Goal: Task Accomplishment & Management: Manage account settings

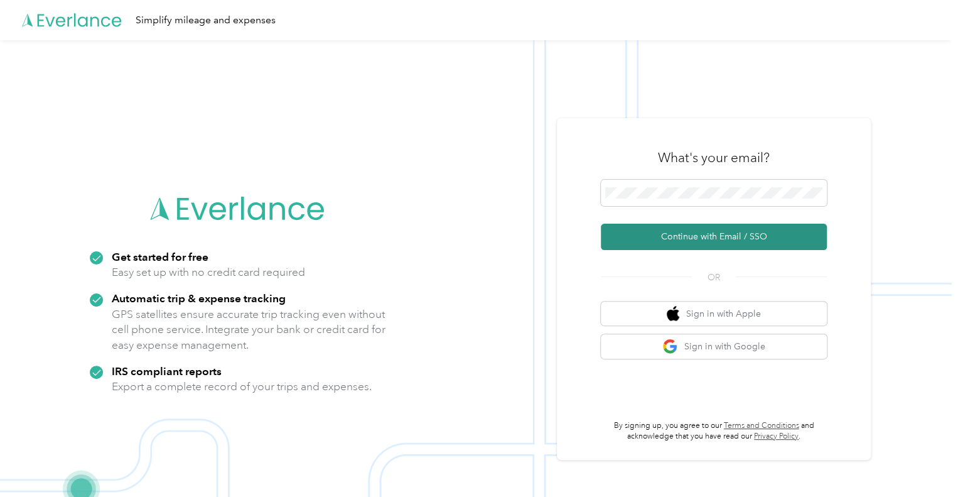
click at [721, 232] on button "Continue with Email / SSO" at bounding box center [714, 237] width 226 height 26
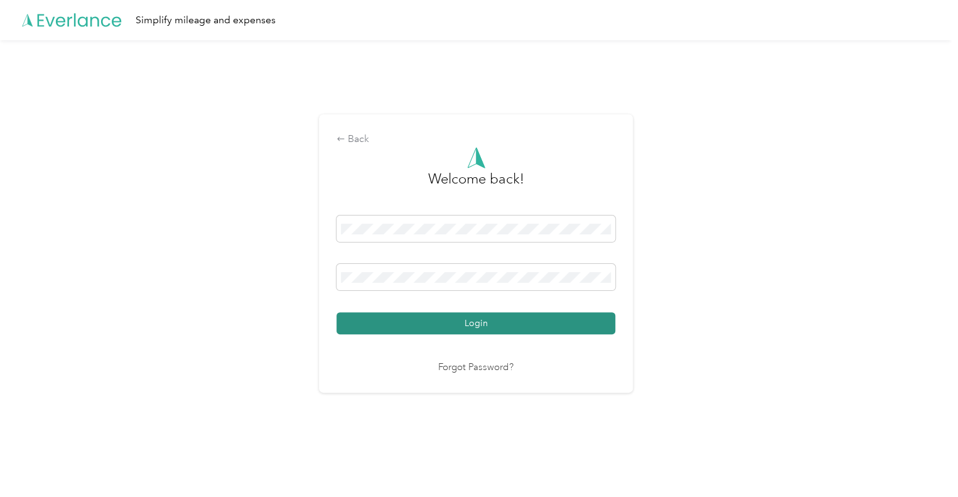
click at [474, 325] on button "Login" at bounding box center [476, 323] width 279 height 22
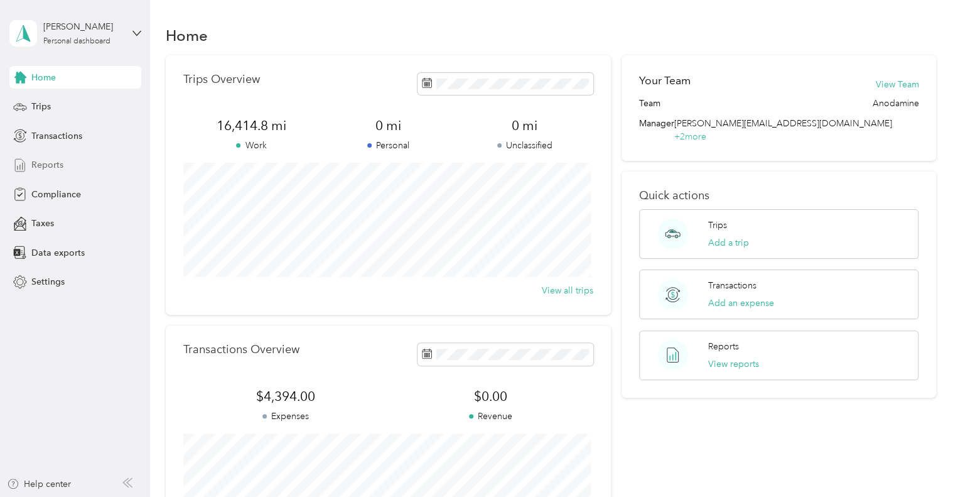
click at [47, 165] on span "Reports" at bounding box center [47, 164] width 32 height 13
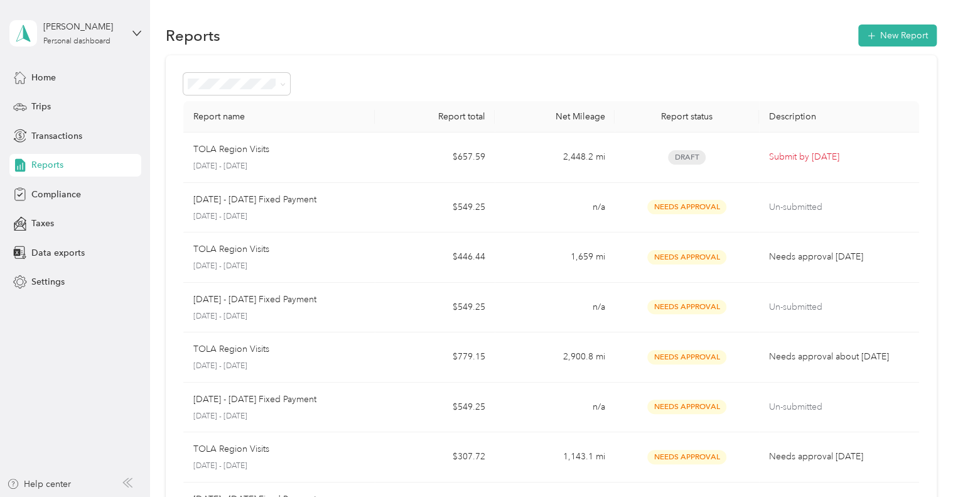
click at [286, 161] on p "[DATE] - [DATE]" at bounding box center [279, 166] width 172 height 11
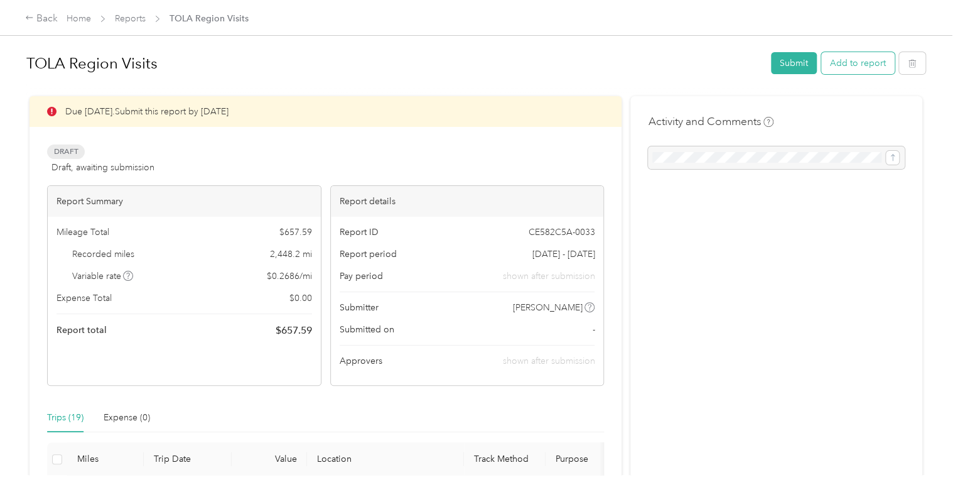
click at [859, 72] on button "Add to report" at bounding box center [857, 63] width 73 height 22
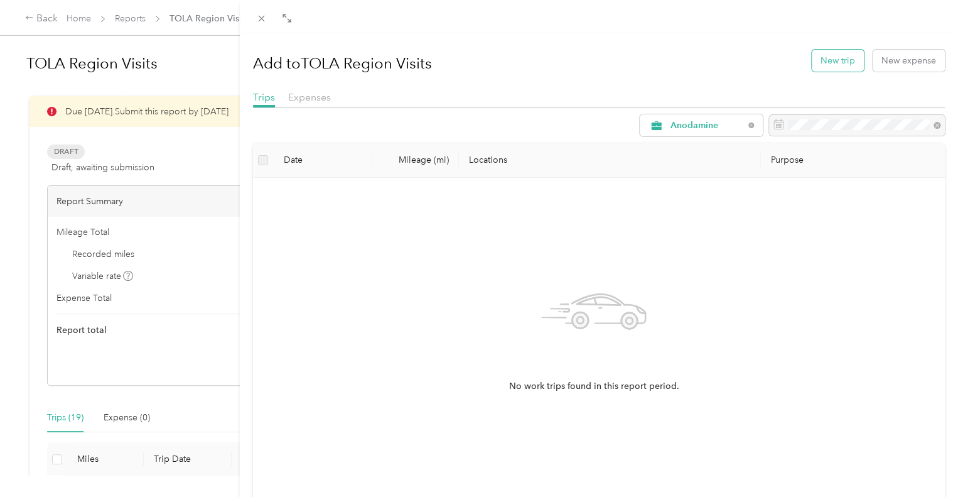
click at [845, 56] on button "New trip" at bounding box center [838, 61] width 52 height 22
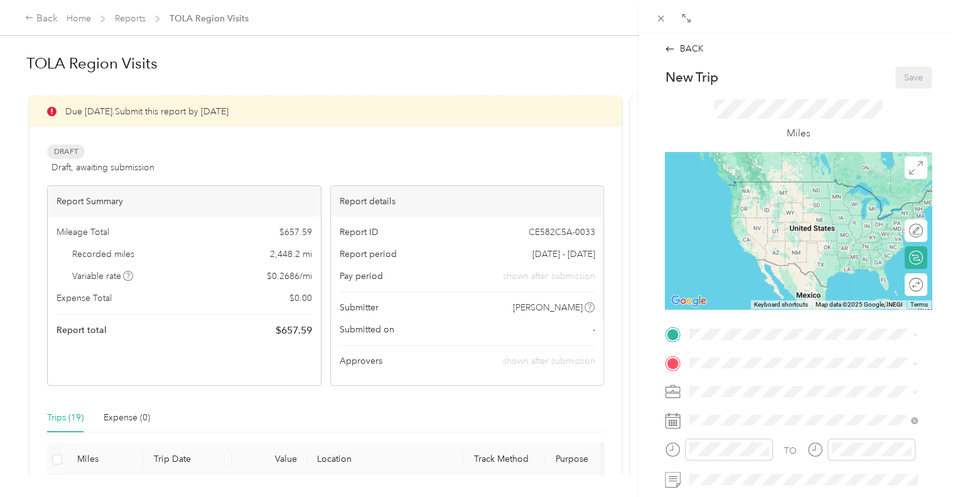
click at [29, 241] on div "BACK New Trip Save This trip cannot be edited because it is either under review…" at bounding box center [479, 248] width 958 height 497
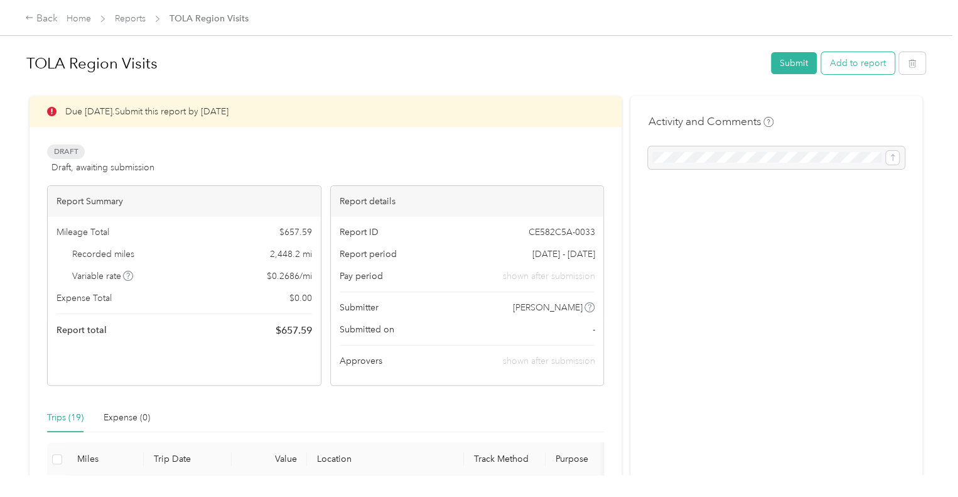
click at [852, 62] on button "Add to report" at bounding box center [857, 63] width 73 height 22
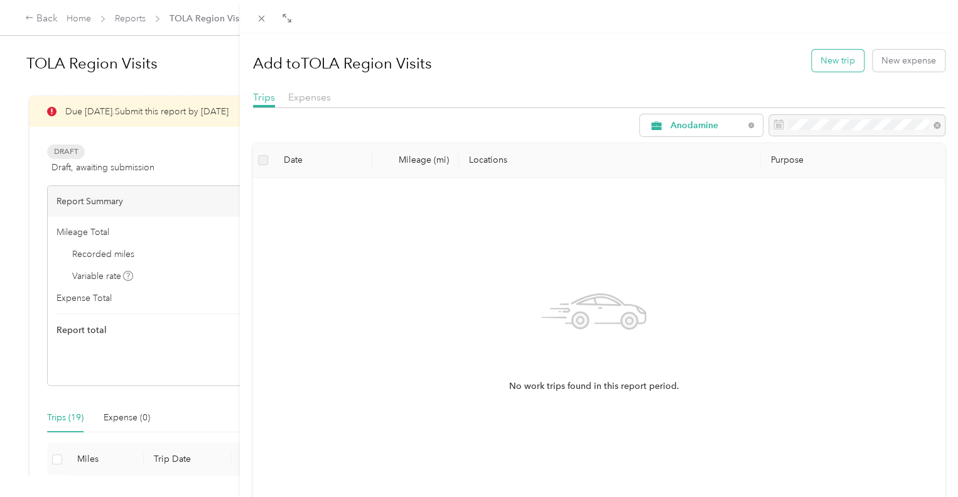
click at [816, 56] on button "New trip" at bounding box center [838, 61] width 52 height 22
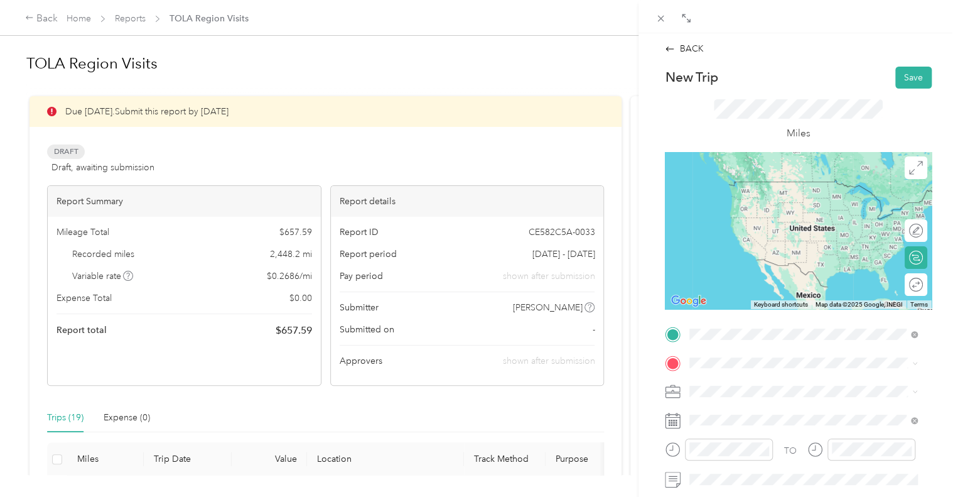
click at [746, 205] on span "[STREET_ADDRESS][US_STATE]" at bounding box center [776, 200] width 126 height 11
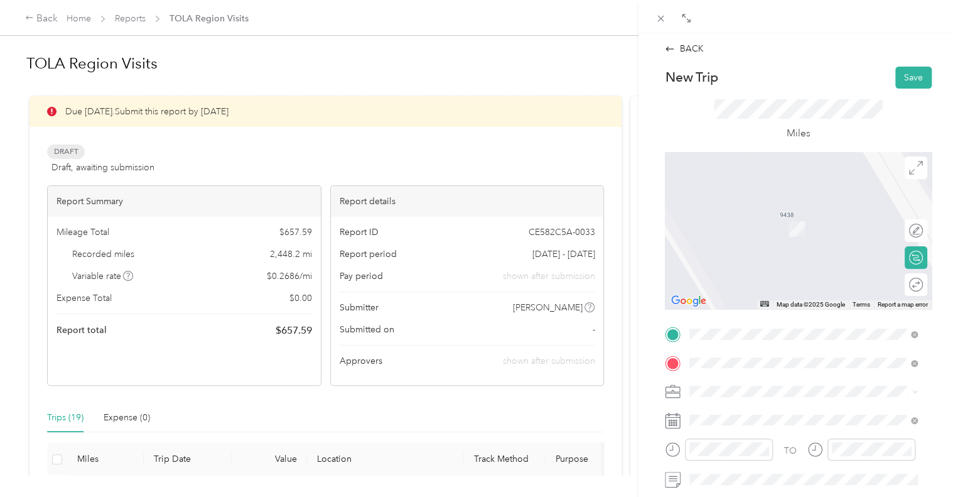
click at [776, 224] on span "3694 Fm 39, 75846, [GEOGRAPHIC_DATA], [US_STATE], [GEOGRAPHIC_DATA]" at bounding box center [800, 235] width 175 height 24
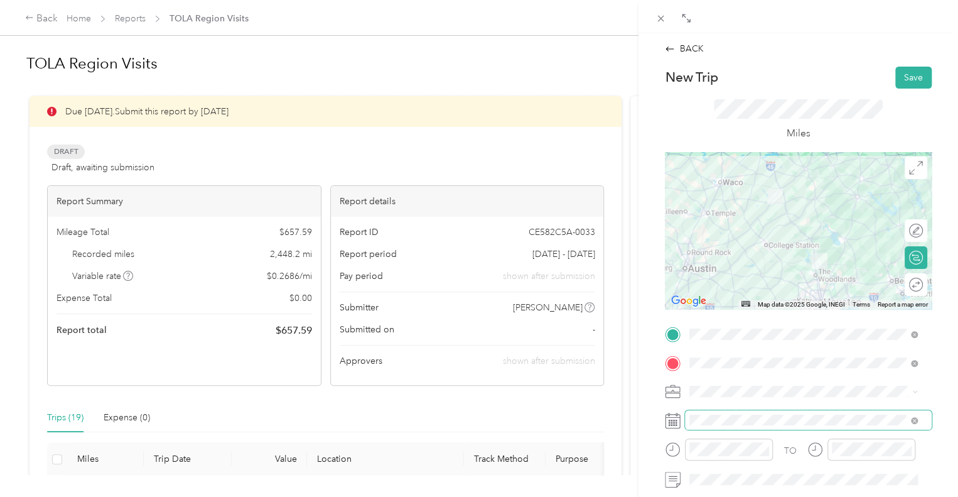
scroll to position [63, 0]
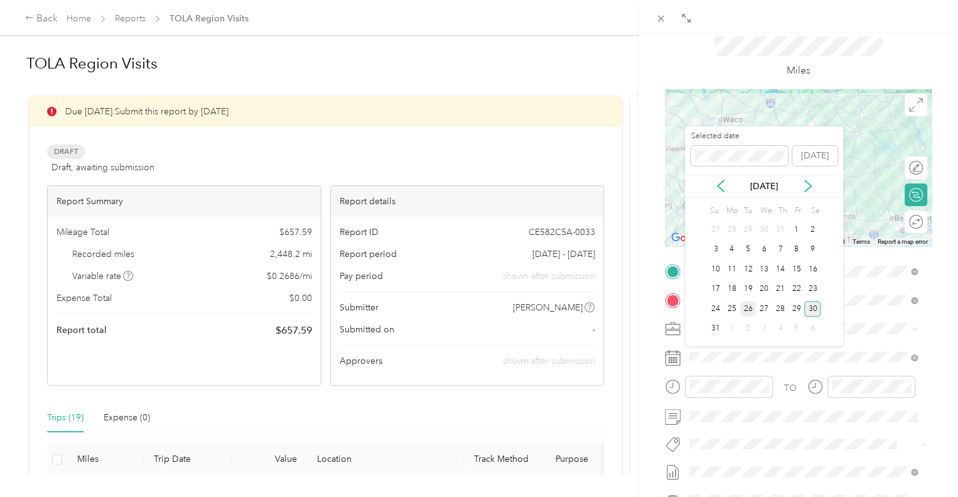
click at [745, 305] on div "26" at bounding box center [748, 309] width 16 height 16
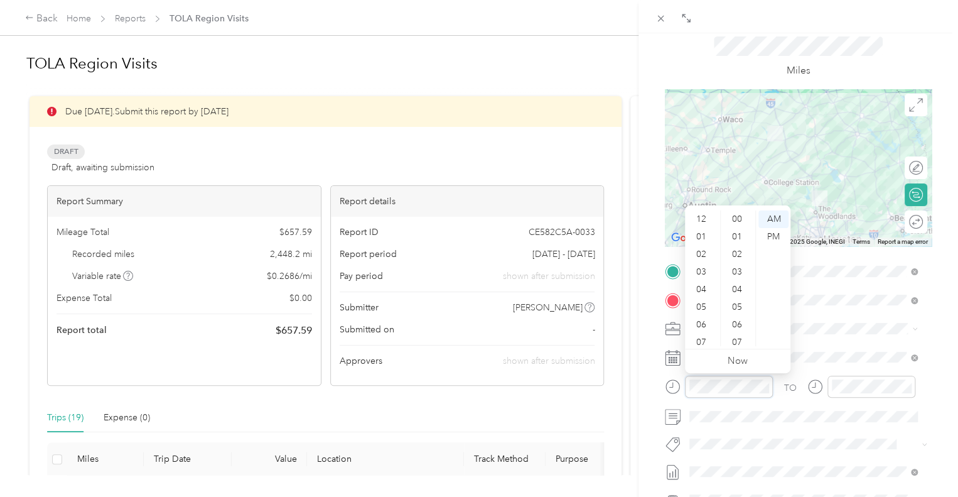
scroll to position [75, 0]
click at [701, 263] on div "07" at bounding box center [703, 267] width 30 height 18
click at [734, 222] on div "00" at bounding box center [739, 219] width 30 height 18
click at [769, 221] on div "AM" at bounding box center [774, 219] width 30 height 18
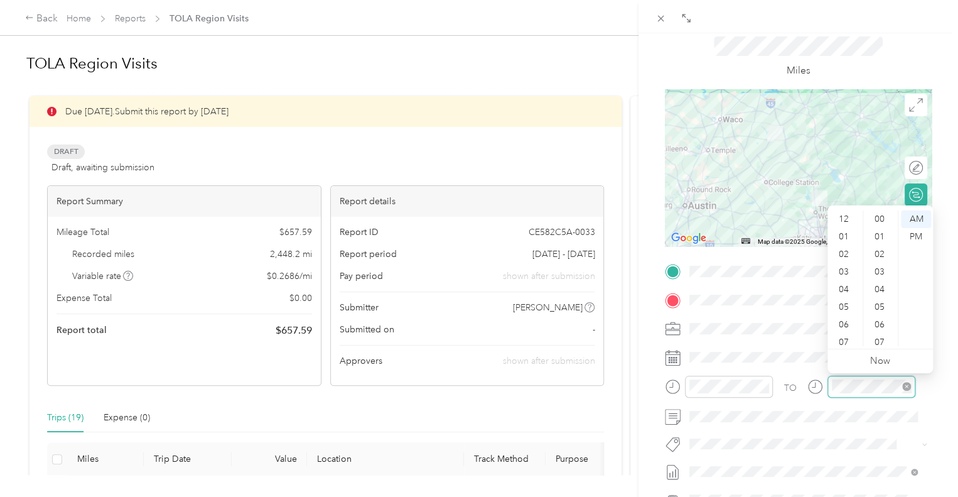
scroll to position [75, 0]
click at [845, 301] on div "09" at bounding box center [845, 302] width 30 height 18
click at [882, 220] on div "00" at bounding box center [881, 219] width 30 height 18
click at [915, 219] on div "AM" at bounding box center [916, 219] width 30 height 18
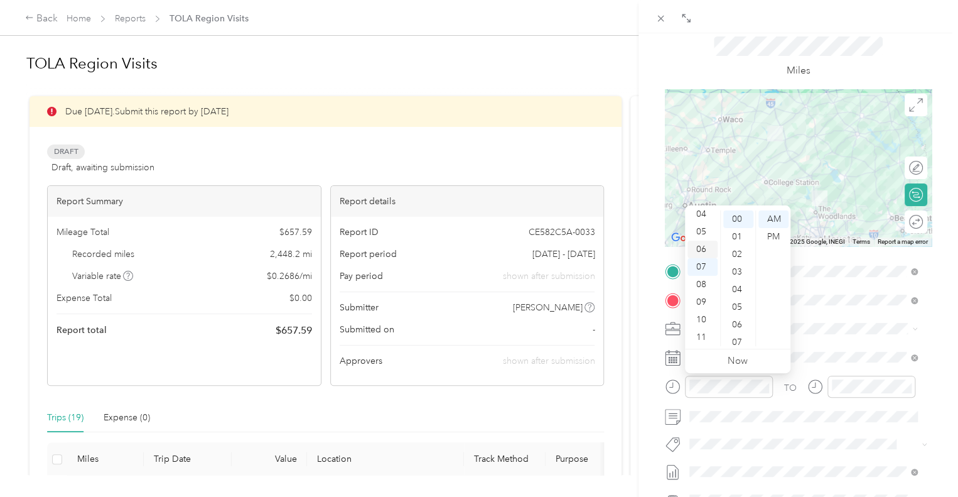
click at [700, 251] on div "06" at bounding box center [703, 250] width 30 height 18
click at [736, 303] on div "30" at bounding box center [739, 307] width 30 height 18
click at [924, 391] on form "New Trip Save This trip cannot be edited because it is either under review, app…" at bounding box center [798, 284] width 293 height 561
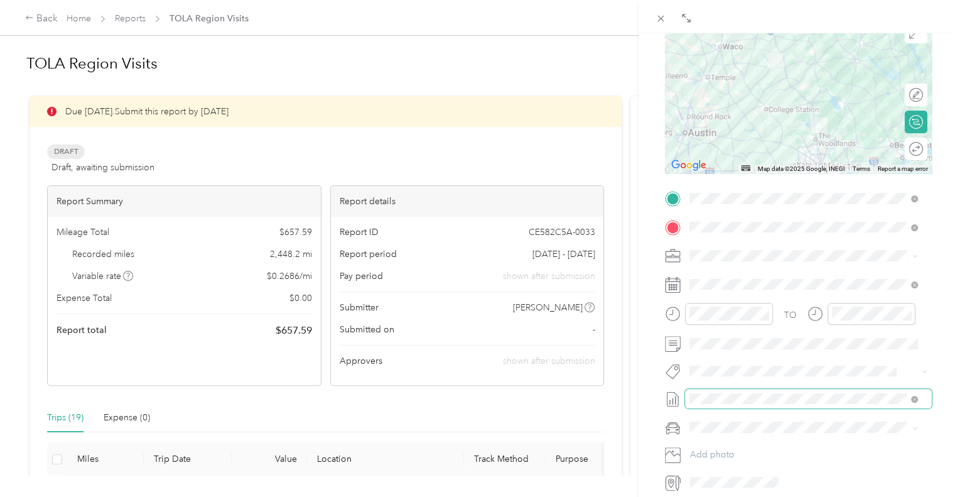
scroll to position [0, 0]
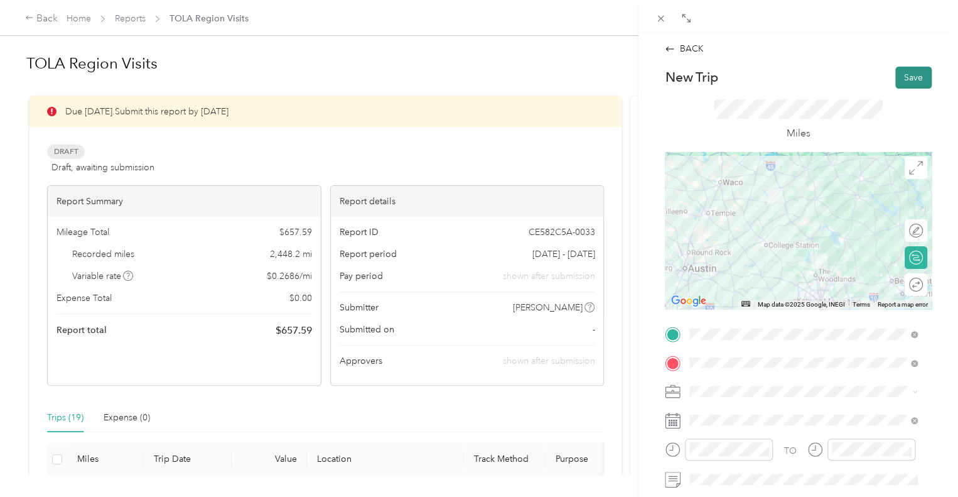
click at [903, 75] on button "Save" at bounding box center [914, 78] width 36 height 22
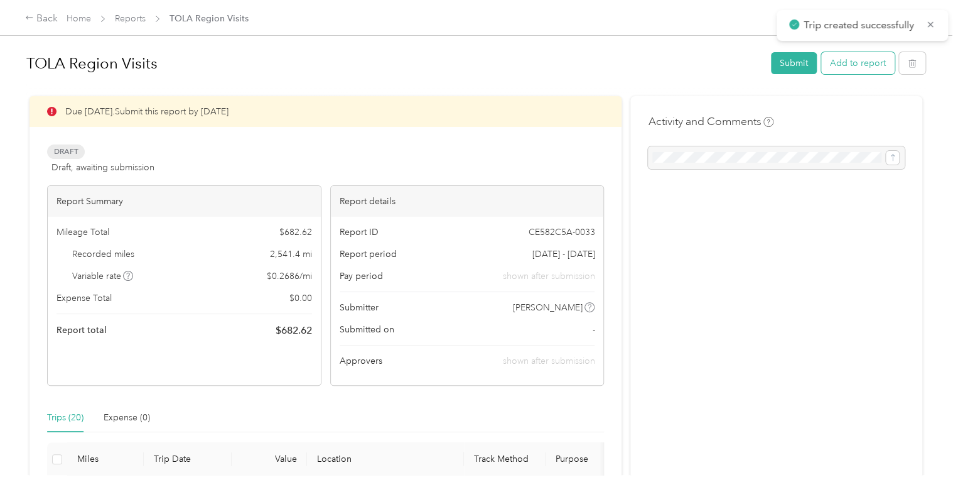
click at [869, 66] on button "Add to report" at bounding box center [857, 63] width 73 height 22
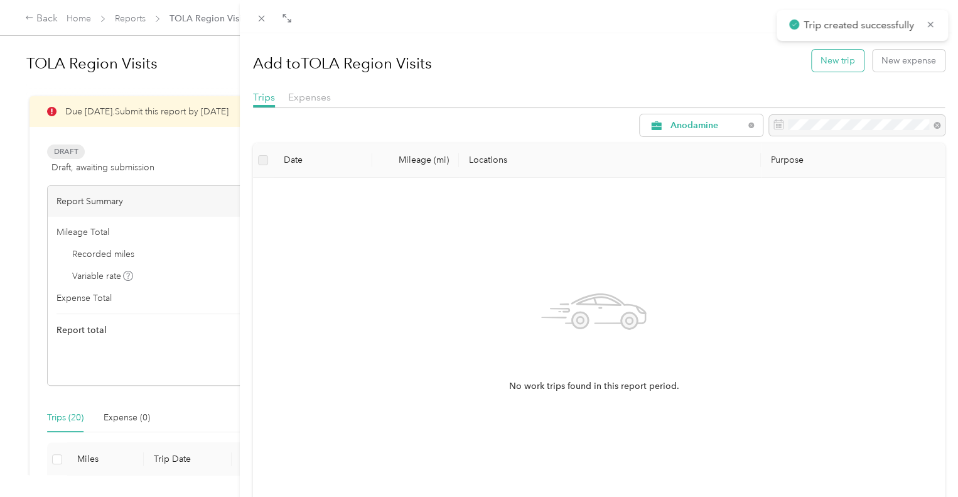
click at [831, 62] on button "New trip" at bounding box center [838, 61] width 52 height 22
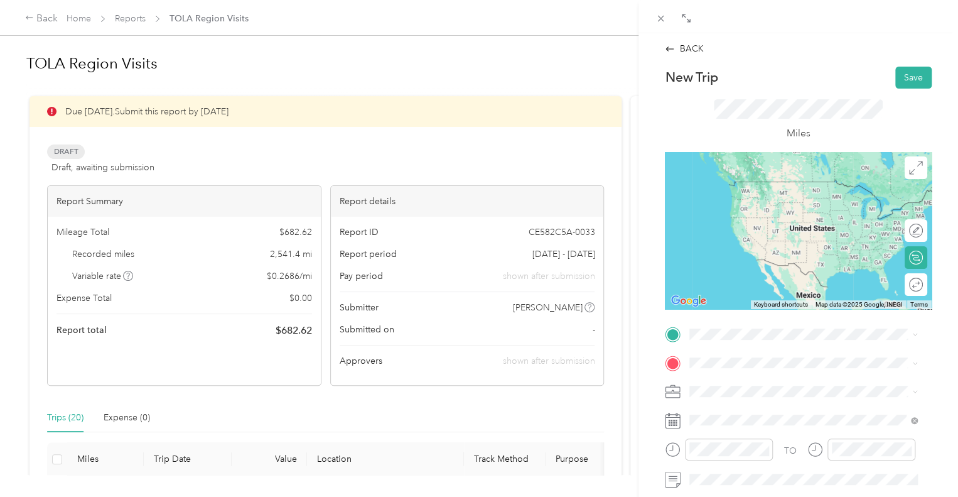
click at [759, 193] on div "NRG Limestone 3694 Fm 39, 75846, [GEOGRAPHIC_DATA], [US_STATE], [GEOGRAPHIC_DAT…" at bounding box center [813, 198] width 200 height 40
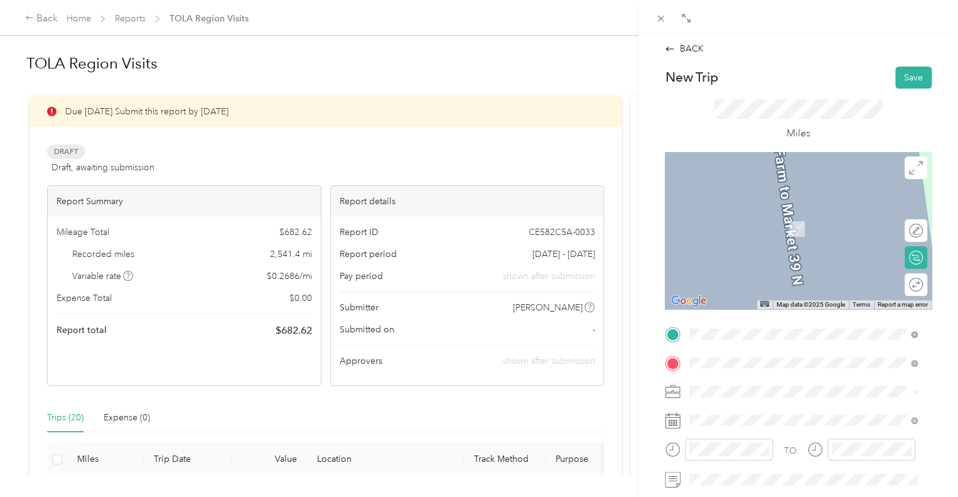
click at [752, 213] on div "Home" at bounding box center [776, 214] width 126 height 11
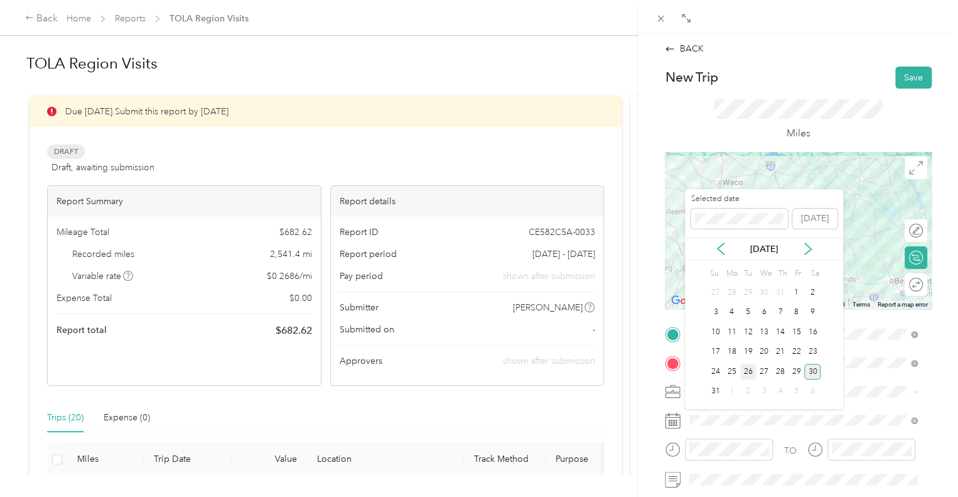
click at [744, 369] on div "26" at bounding box center [748, 372] width 16 height 16
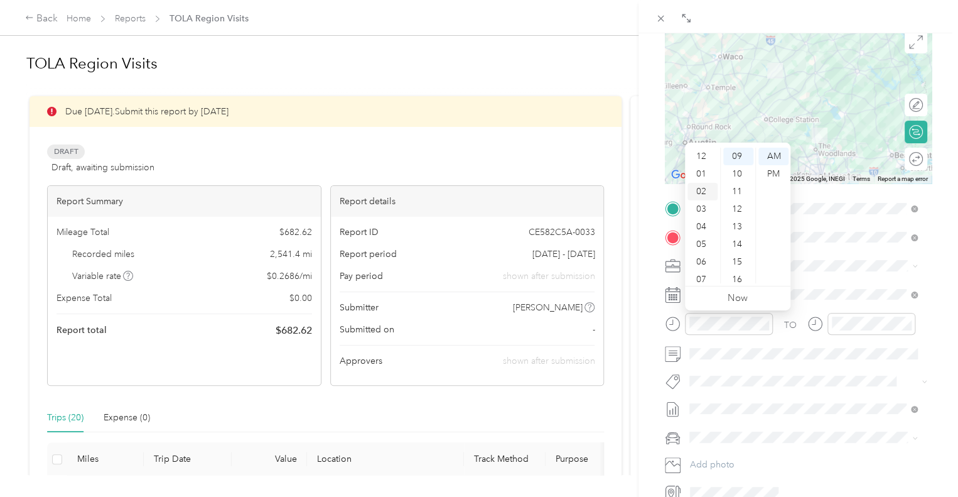
click at [702, 187] on div "02" at bounding box center [703, 192] width 30 height 18
click at [737, 156] on div "00" at bounding box center [739, 157] width 30 height 18
click at [770, 175] on div "PM" at bounding box center [774, 174] width 30 height 18
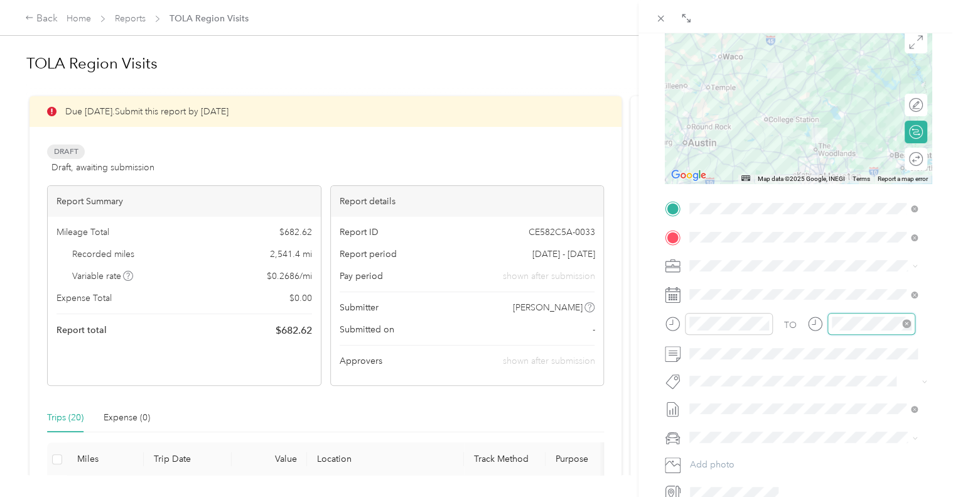
scroll to position [158, 0]
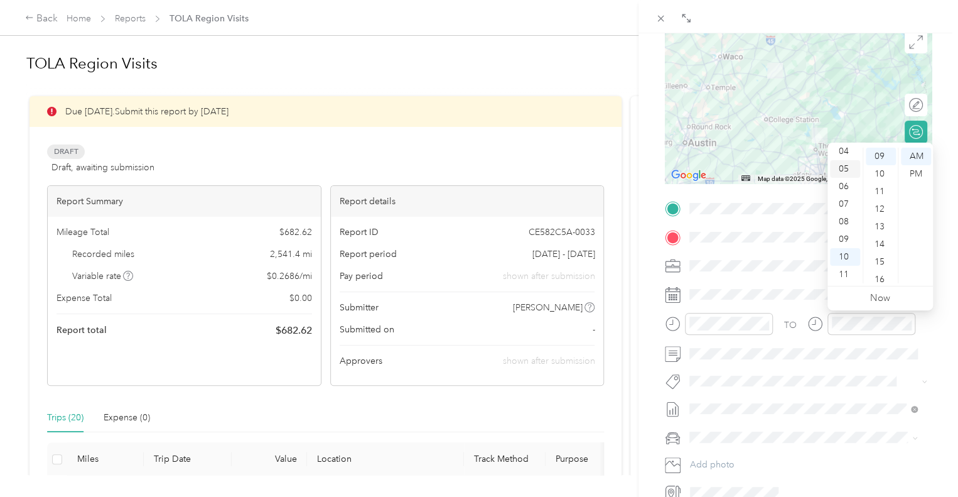
click at [847, 173] on div "05" at bounding box center [845, 169] width 30 height 18
click at [882, 160] on div "00" at bounding box center [881, 157] width 30 height 18
click at [911, 171] on div "PM" at bounding box center [916, 174] width 30 height 18
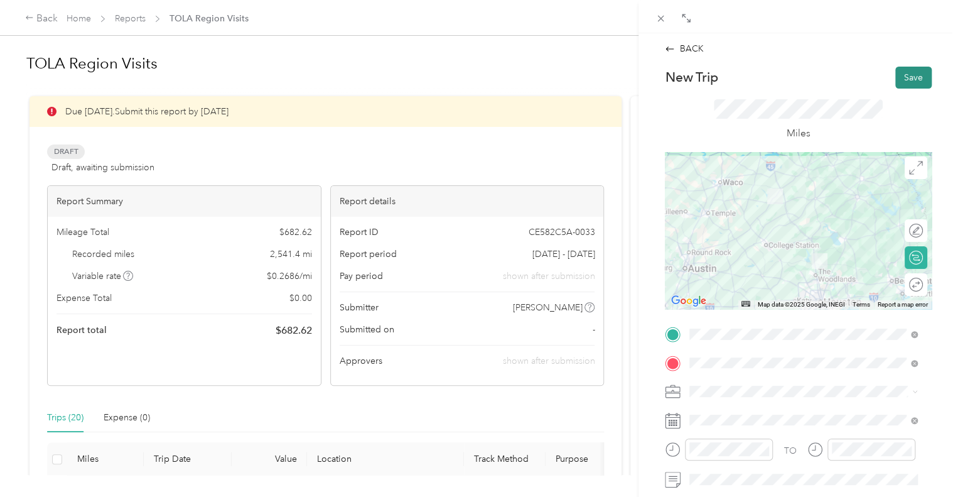
click at [914, 77] on button "Save" at bounding box center [914, 78] width 36 height 22
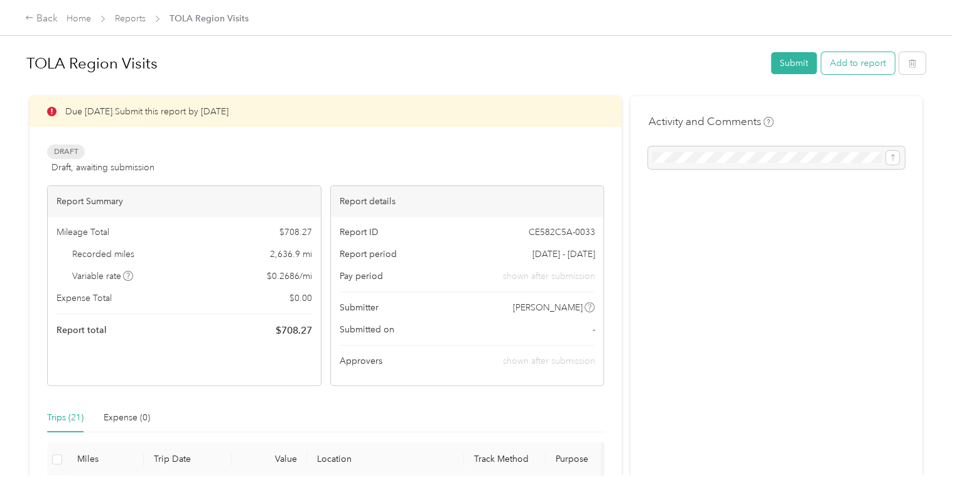
click at [859, 70] on button "Add to report" at bounding box center [857, 63] width 73 height 22
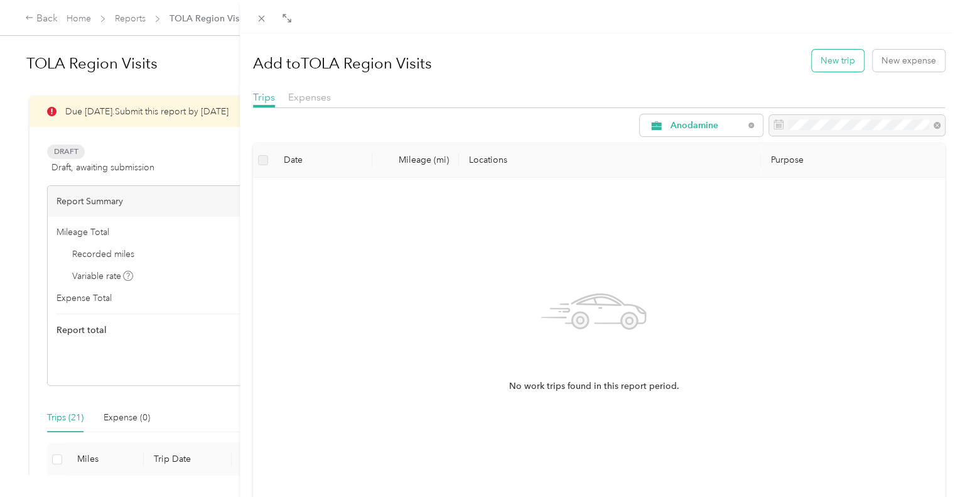
click at [812, 65] on button "New trip" at bounding box center [838, 61] width 52 height 22
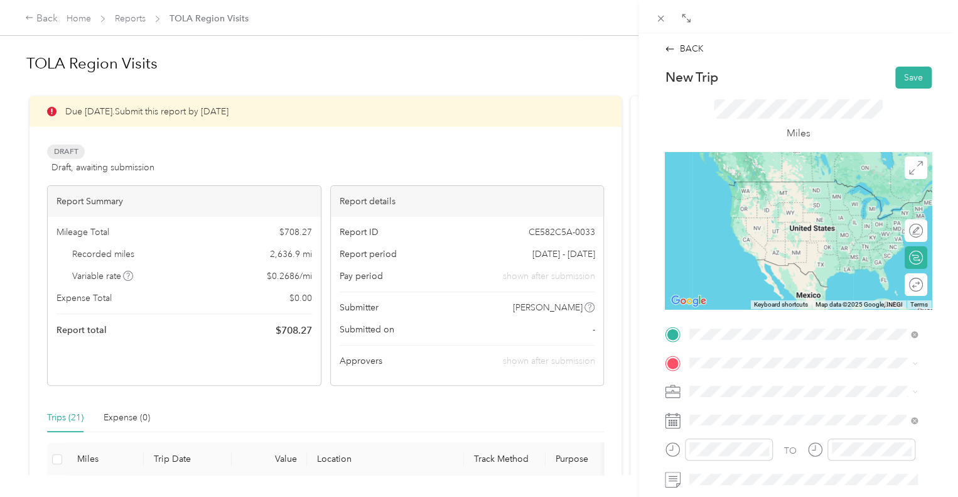
click at [733, 197] on span "[STREET_ADDRESS][US_STATE]" at bounding box center [776, 200] width 126 height 11
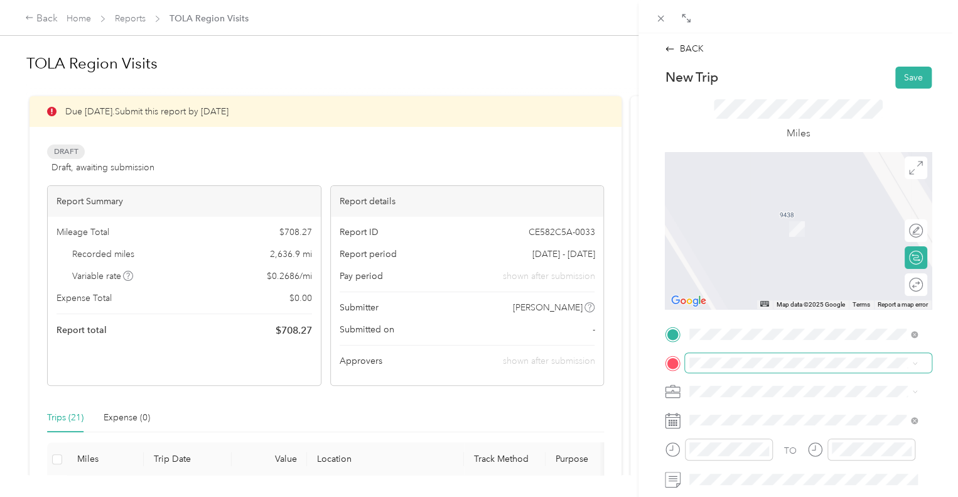
click at [728, 357] on span at bounding box center [808, 363] width 247 height 20
click at [724, 356] on span at bounding box center [808, 363] width 247 height 20
click at [779, 256] on strong "[GEOGRAPHIC_DATA] (NRG)" at bounding box center [818, 260] width 122 height 11
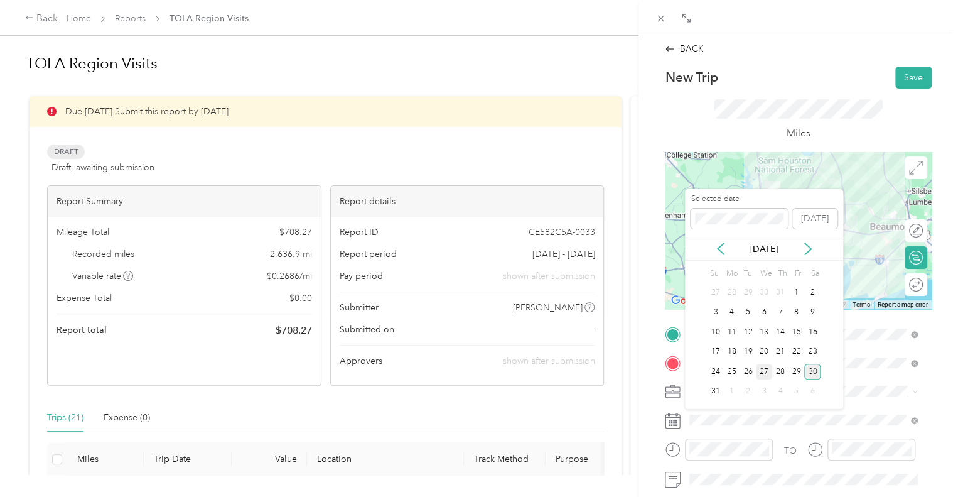
click at [761, 366] on div "27" at bounding box center [764, 372] width 16 height 16
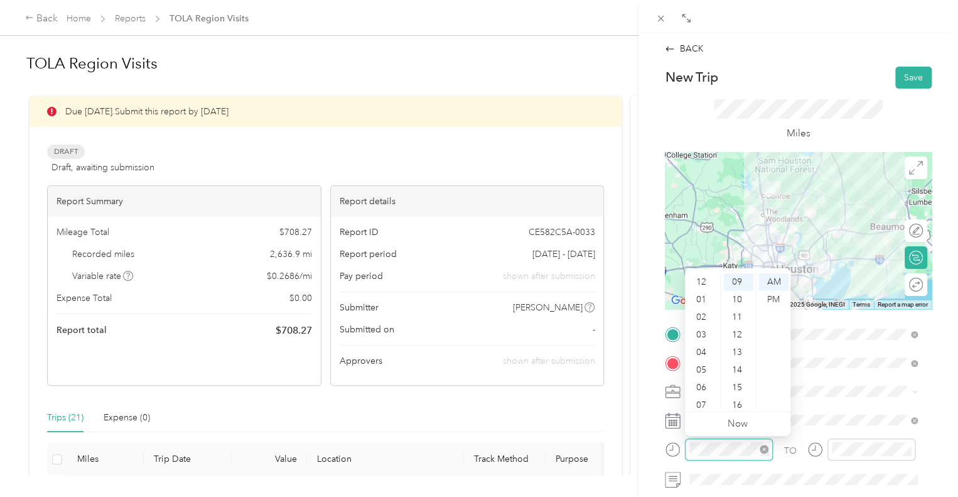
scroll to position [75, 0]
click at [706, 332] on div "07" at bounding box center [703, 330] width 30 height 18
click at [737, 286] on div "00" at bounding box center [739, 282] width 30 height 18
click at [776, 283] on div "AM" at bounding box center [774, 282] width 30 height 18
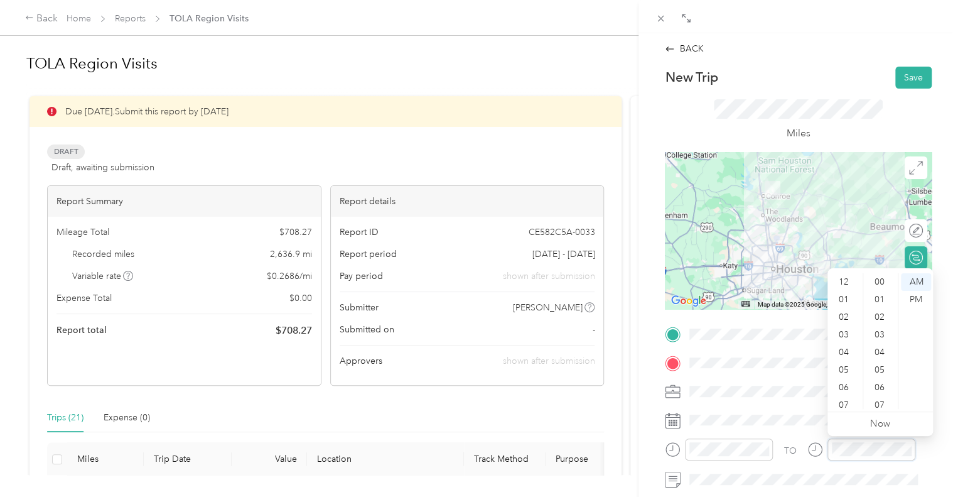
scroll to position [75, 0]
click at [848, 365] on div "09" at bounding box center [845, 365] width 30 height 18
click at [879, 283] on div "00" at bounding box center [881, 282] width 30 height 18
click at [912, 286] on div "AM" at bounding box center [916, 282] width 30 height 18
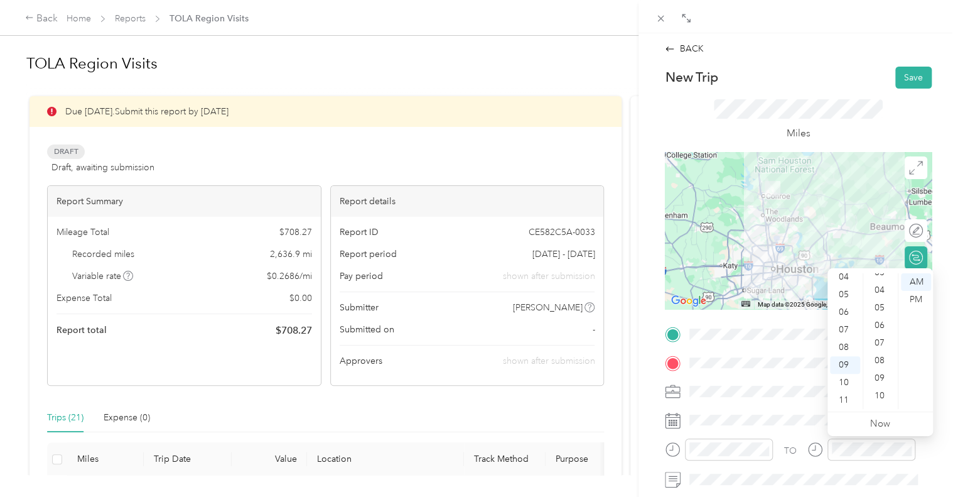
scroll to position [63, 0]
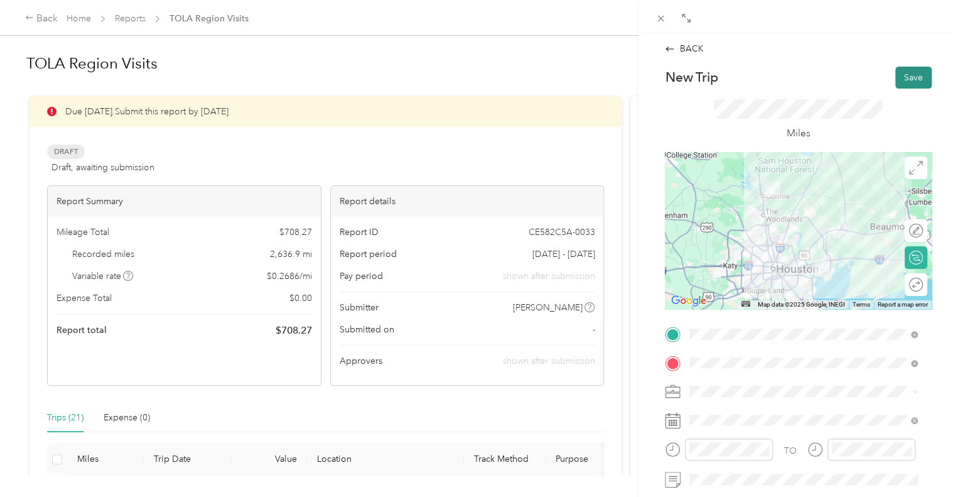
click at [905, 77] on button "Save" at bounding box center [914, 78] width 36 height 22
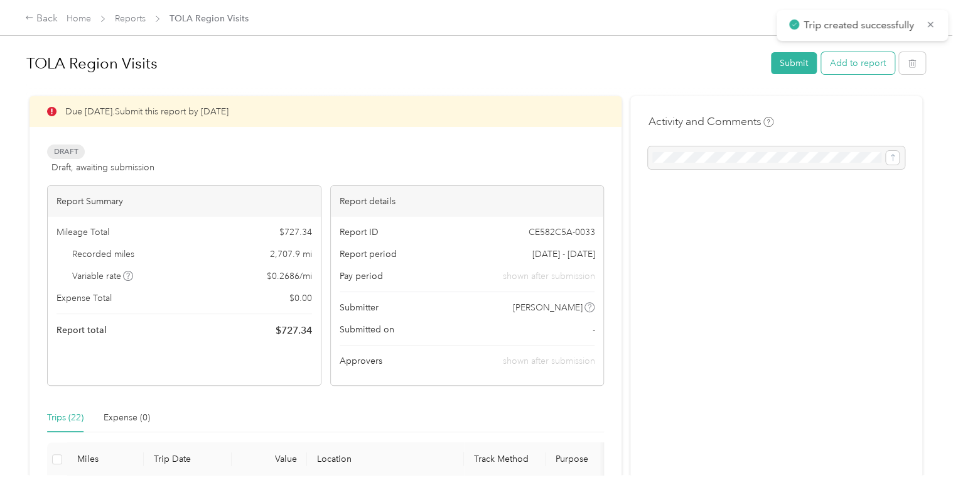
click at [841, 65] on button "Add to report" at bounding box center [857, 63] width 73 height 22
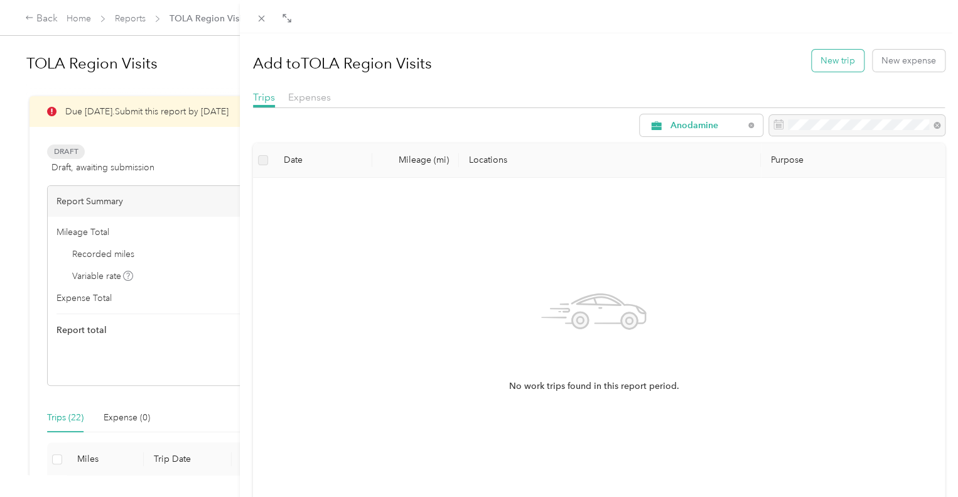
click at [823, 59] on button "New trip" at bounding box center [838, 61] width 52 height 22
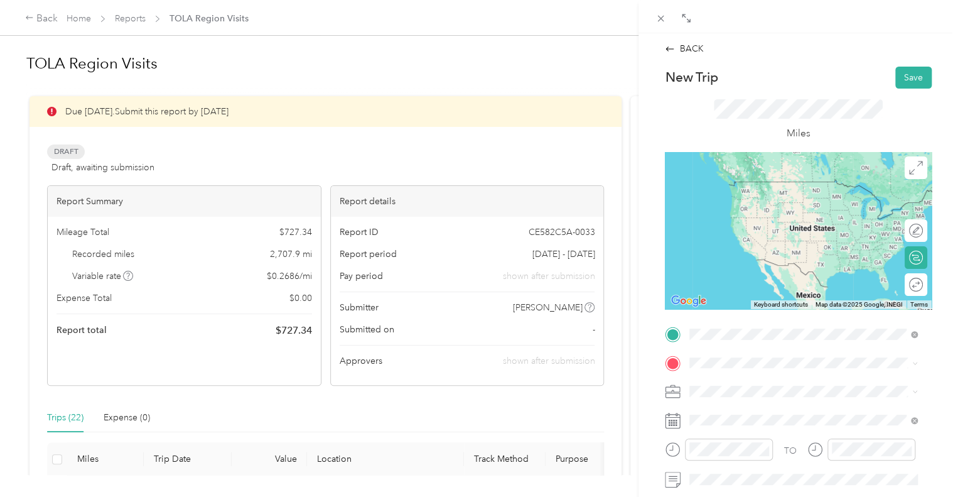
click at [793, 244] on span "[STREET_ADDRESS]" at bounding box center [753, 248] width 80 height 11
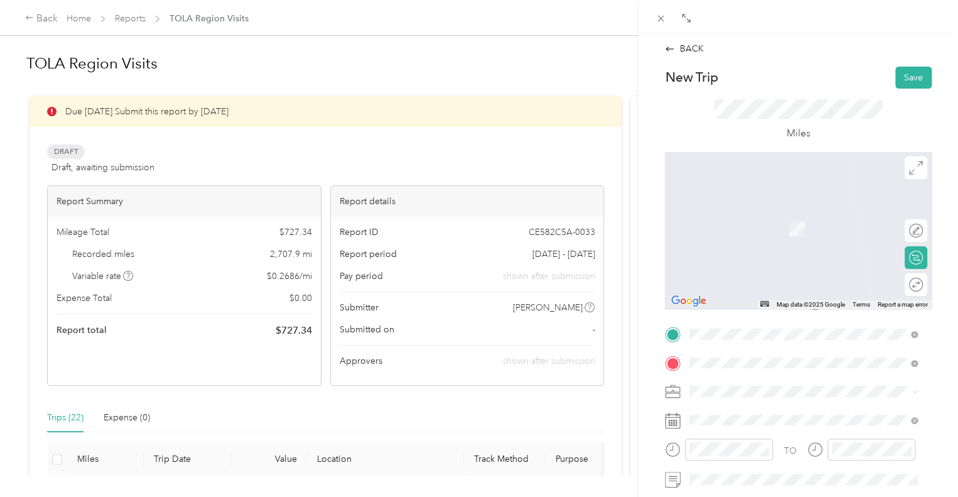
click at [756, 230] on span "2500 [PERSON_NAME][GEOGRAPHIC_DATA], 77469, [GEOGRAPHIC_DATA], [GEOGRAPHIC_DATA]" at bounding box center [805, 245] width 185 height 37
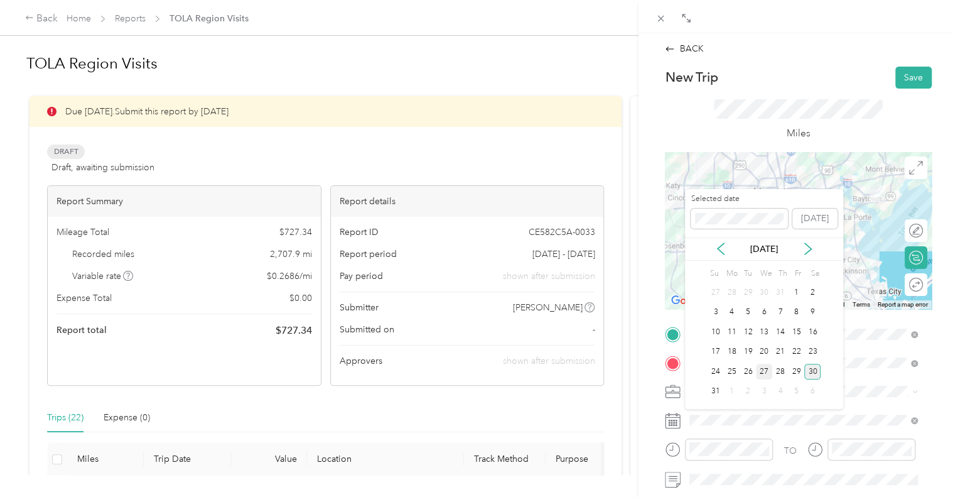
click at [766, 371] on div "27" at bounding box center [764, 372] width 16 height 16
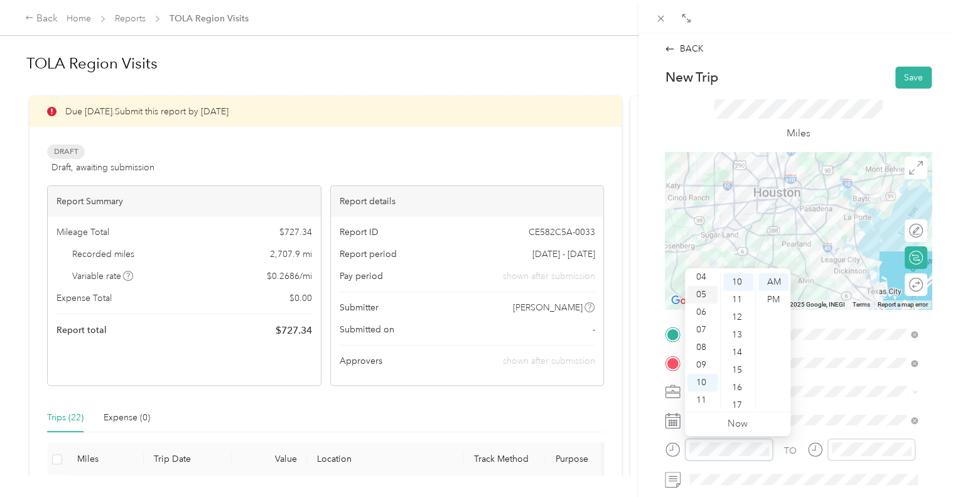
scroll to position [13, 0]
click at [703, 288] on div "01" at bounding box center [703, 287] width 30 height 18
click at [733, 283] on div "00" at bounding box center [739, 282] width 30 height 18
click at [774, 298] on div "PM" at bounding box center [774, 300] width 30 height 18
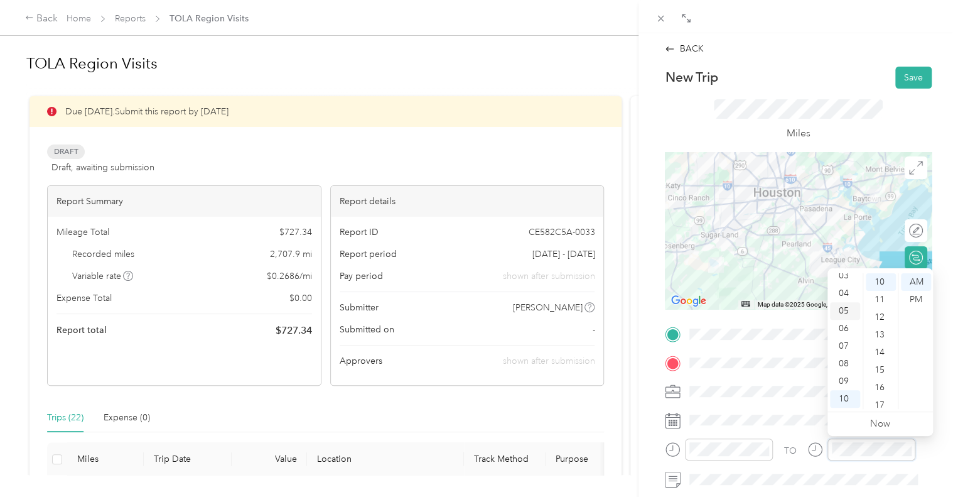
scroll to position [13, 0]
click at [845, 306] on div "02" at bounding box center [845, 305] width 30 height 18
click at [879, 281] on div "00" at bounding box center [881, 282] width 30 height 18
click at [883, 371] on div "30" at bounding box center [881, 370] width 30 height 18
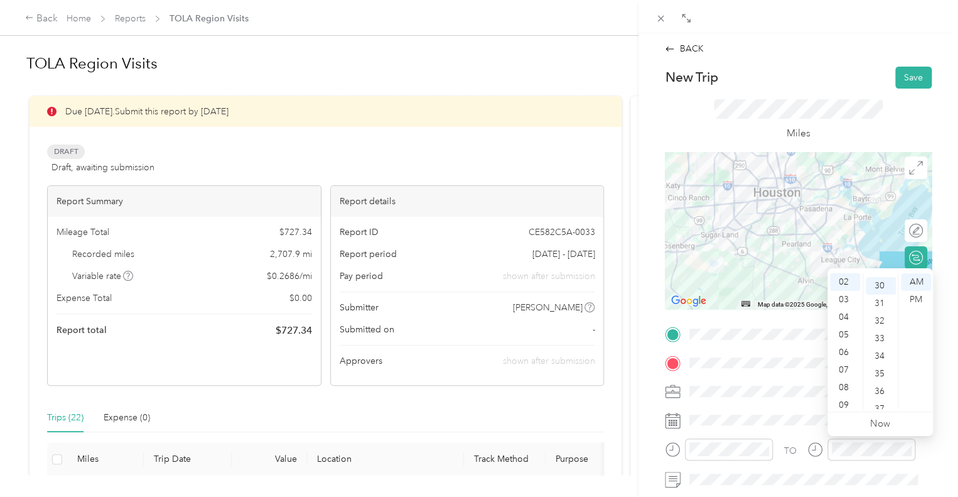
scroll to position [528, 0]
click at [916, 296] on div "PM" at bounding box center [916, 300] width 30 height 18
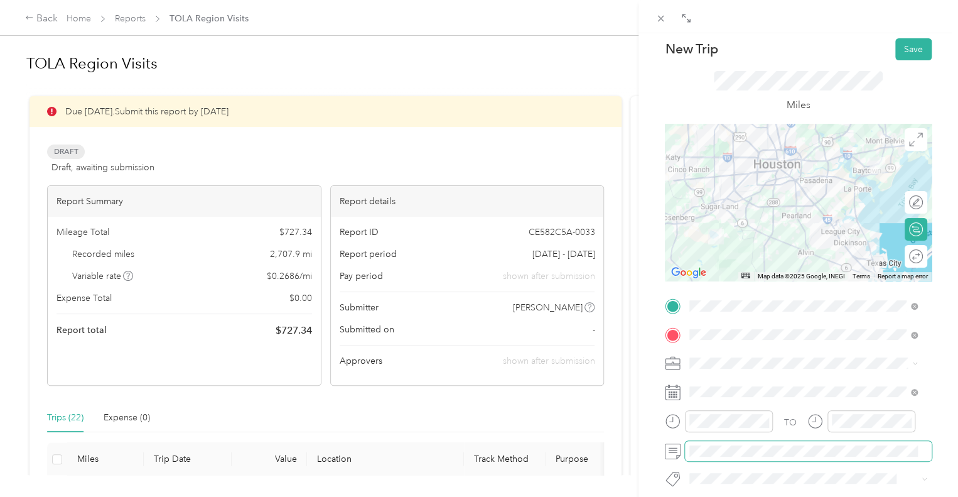
scroll to position [0, 0]
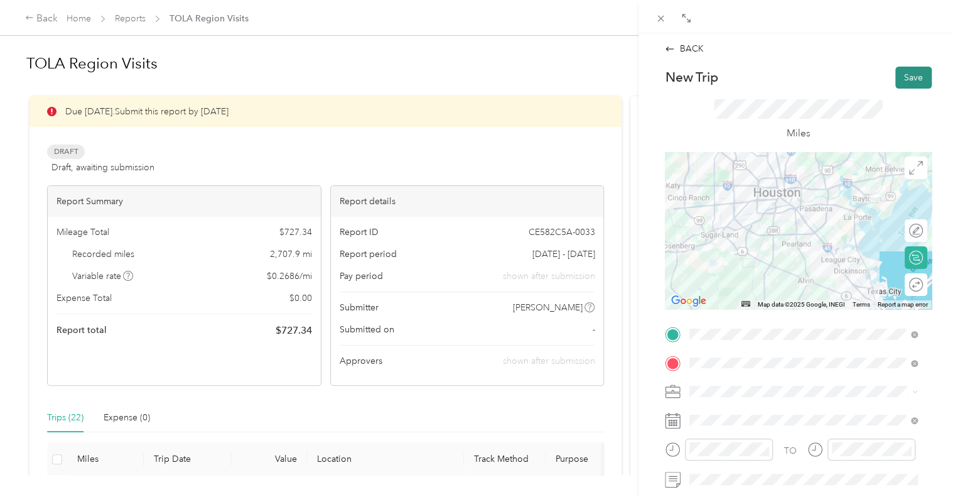
click at [909, 72] on button "Save" at bounding box center [914, 78] width 36 height 22
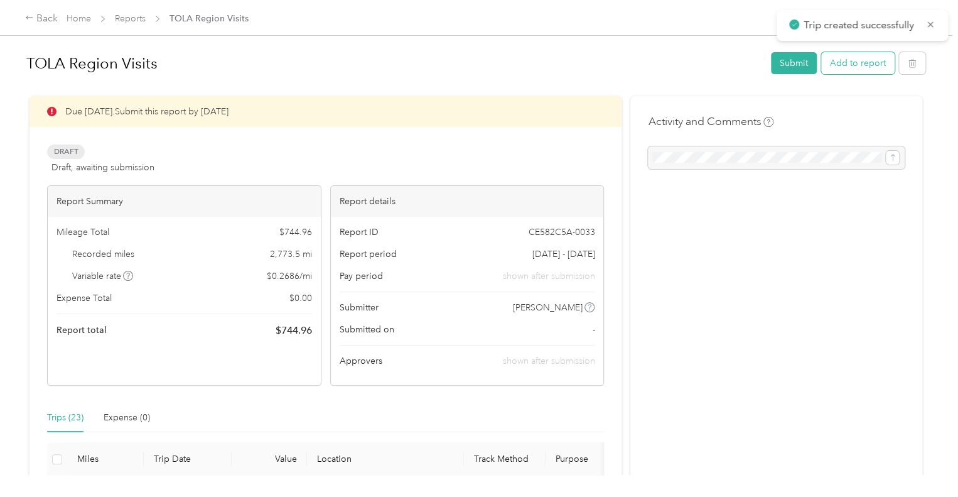
click at [847, 70] on button "Add to report" at bounding box center [857, 63] width 73 height 22
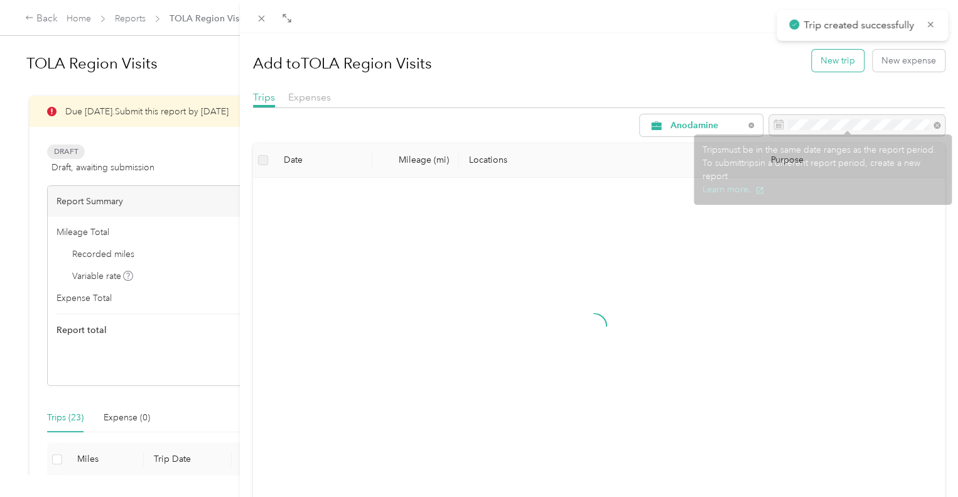
click at [829, 60] on button "New trip" at bounding box center [838, 61] width 52 height 22
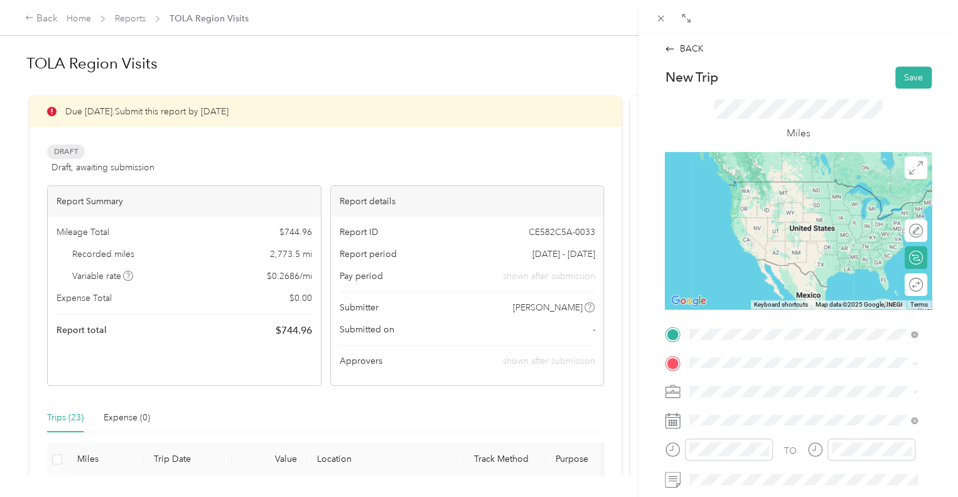
click at [778, 199] on span "2500 [PERSON_NAME][GEOGRAPHIC_DATA], 77469, [GEOGRAPHIC_DATA], [GEOGRAPHIC_DATA]" at bounding box center [805, 217] width 185 height 37
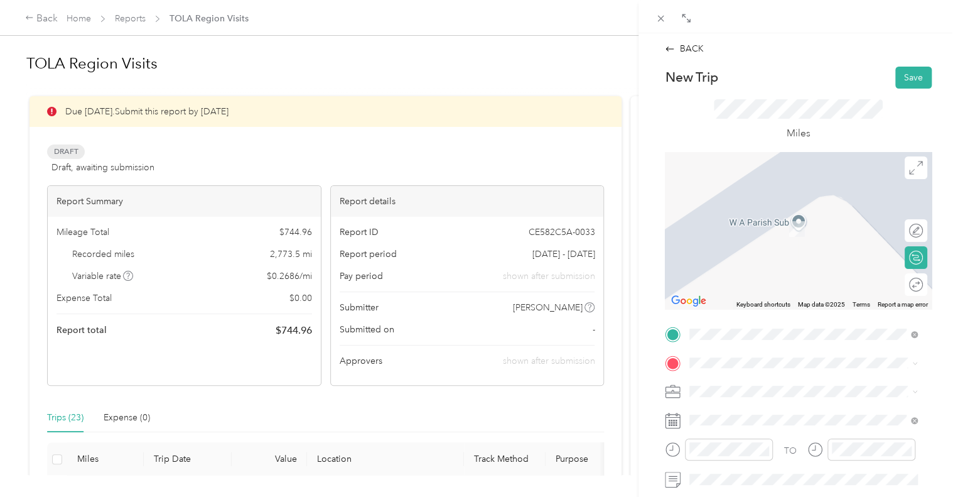
click at [789, 224] on span "[STREET_ADDRESS][US_STATE]" at bounding box center [776, 225] width 126 height 11
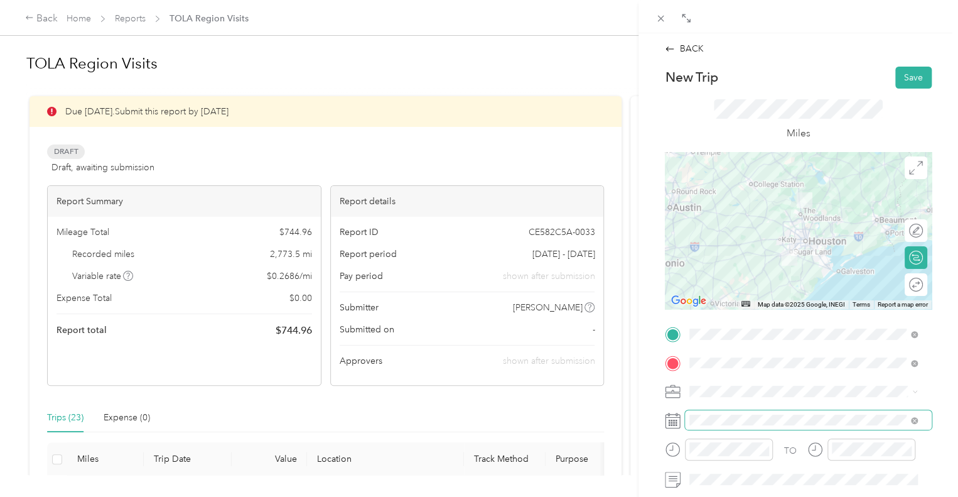
click at [722, 425] on span at bounding box center [808, 420] width 247 height 20
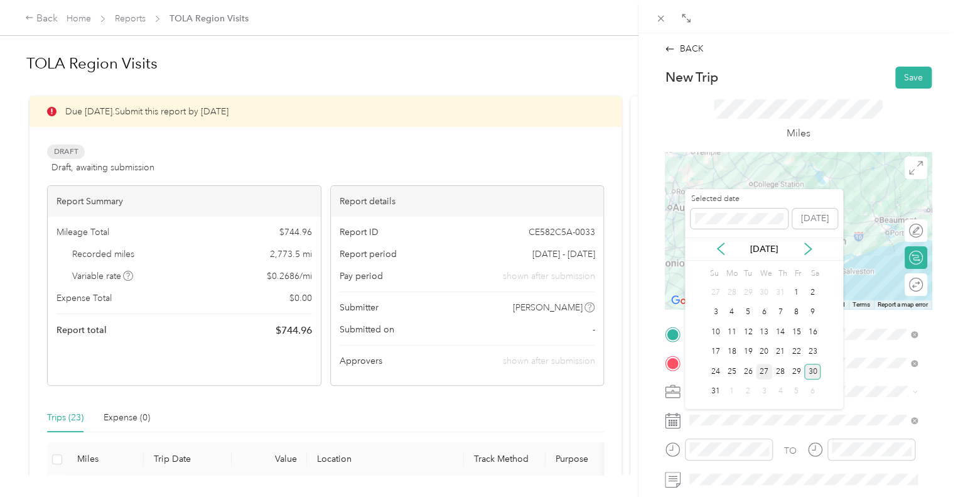
click at [766, 371] on div "27" at bounding box center [764, 372] width 16 height 16
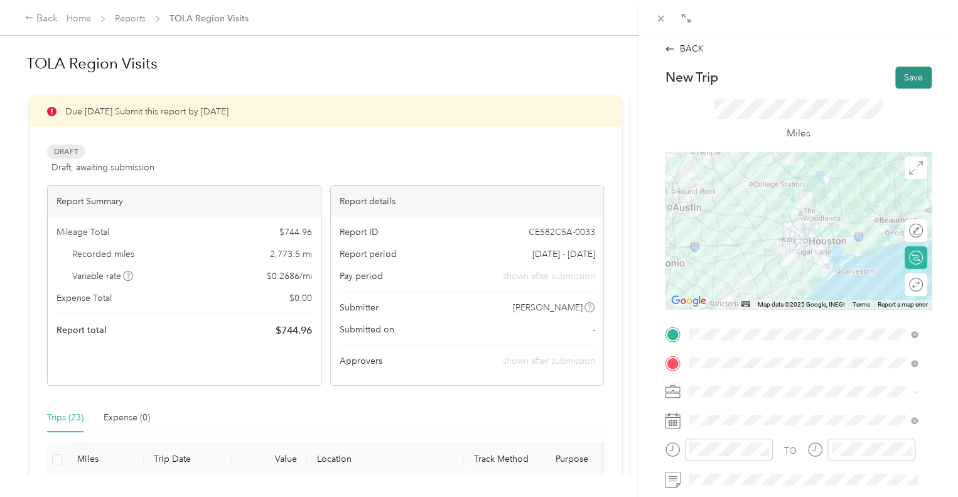
click at [904, 84] on button "Save" at bounding box center [914, 78] width 36 height 22
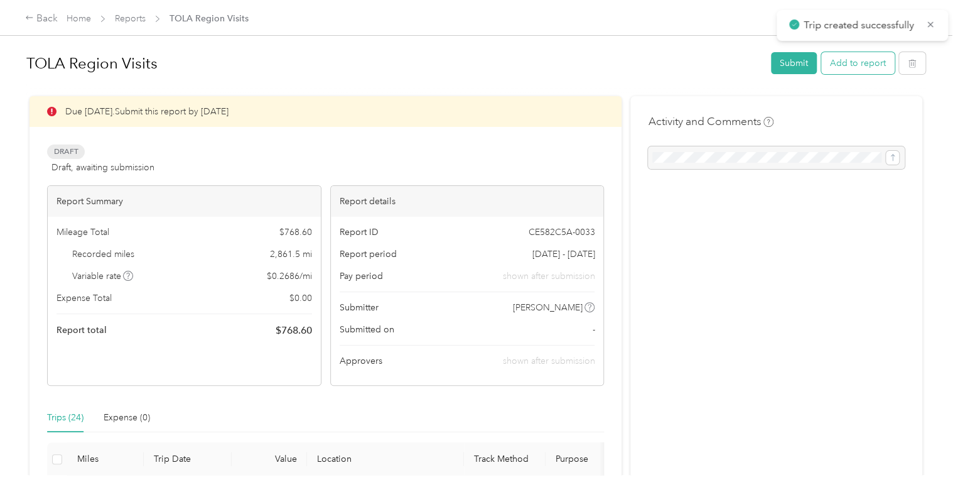
click at [857, 70] on button "Add to report" at bounding box center [857, 63] width 73 height 22
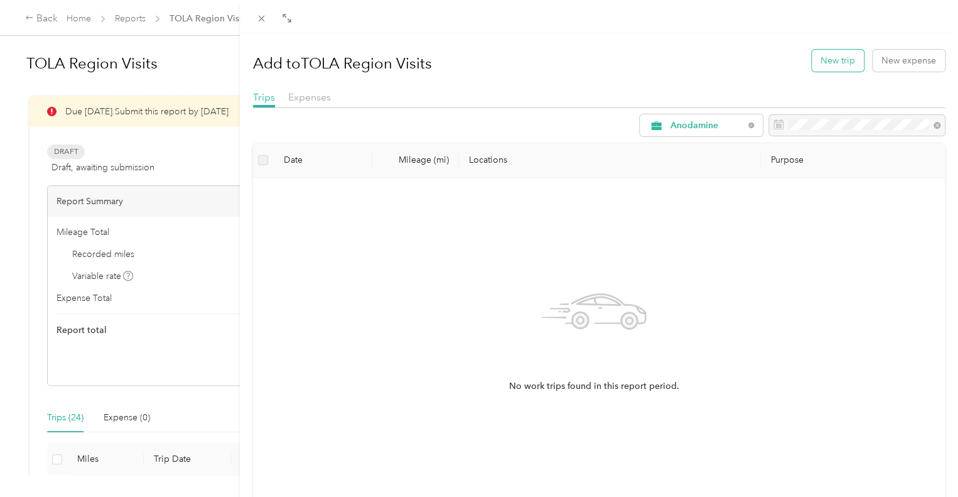
click at [830, 55] on button "New trip" at bounding box center [838, 61] width 52 height 22
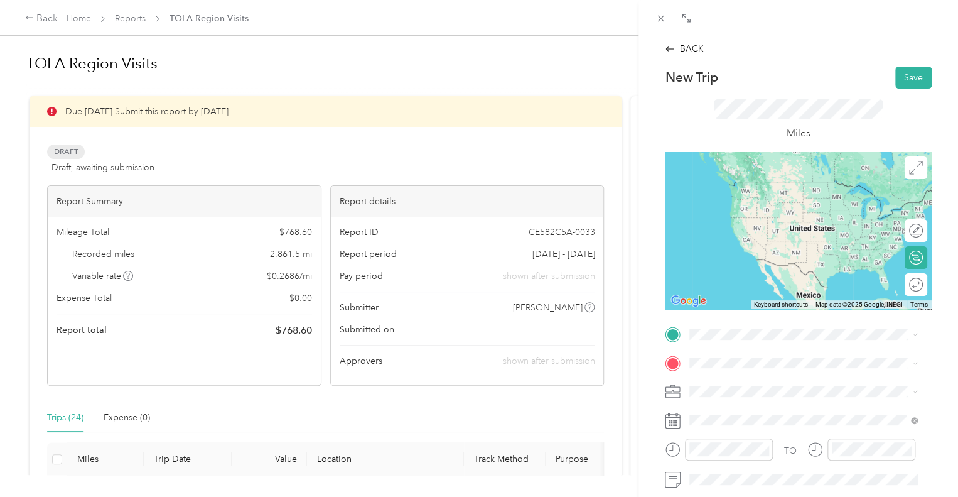
click at [781, 197] on span "[STREET_ADDRESS][US_STATE]" at bounding box center [776, 198] width 126 height 11
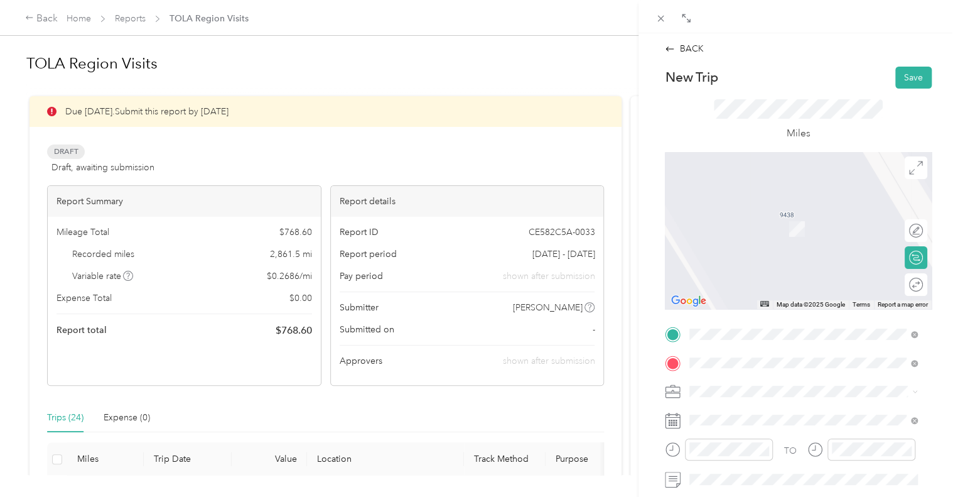
click at [793, 232] on span "[STREET_ADDRESS]" at bounding box center [753, 237] width 80 height 11
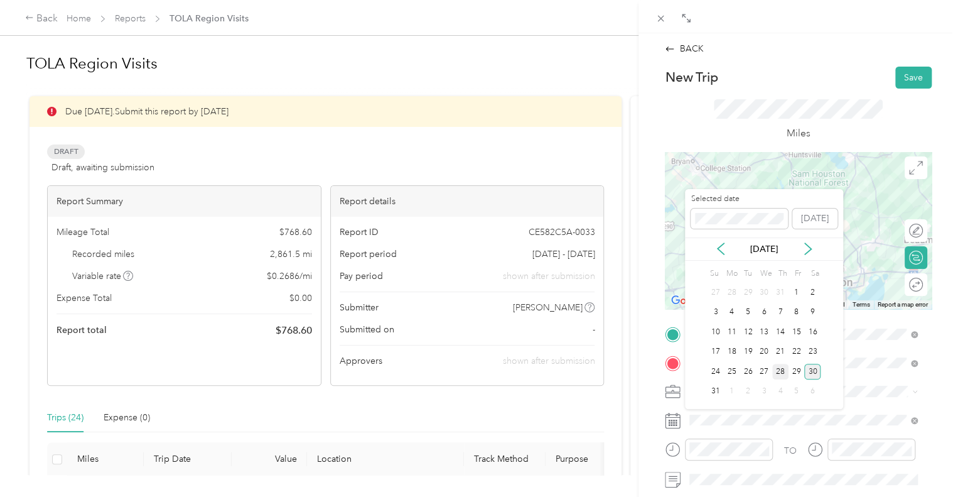
click at [781, 374] on div "28" at bounding box center [781, 372] width 16 height 16
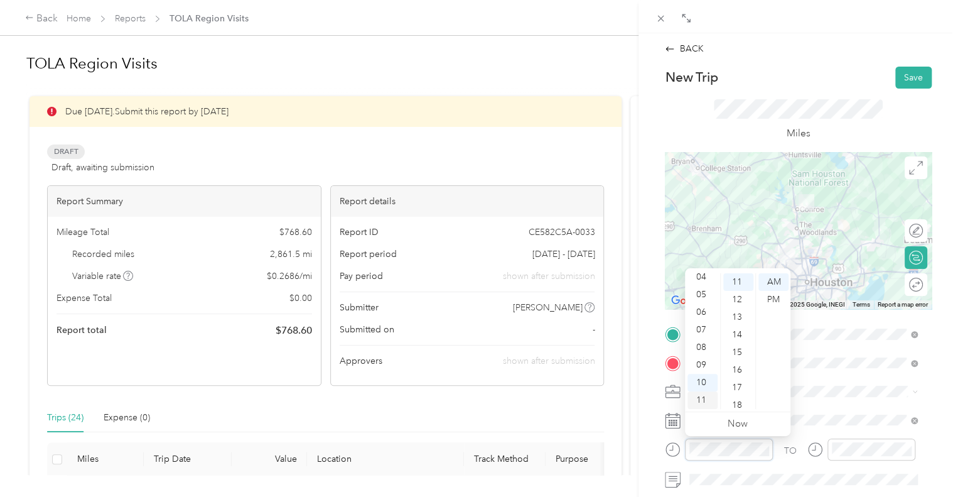
scroll to position [193, 0]
click at [703, 332] on div "07" at bounding box center [703, 330] width 30 height 18
click at [736, 281] on div "00" at bounding box center [739, 282] width 30 height 18
click at [765, 282] on div "AM" at bounding box center [774, 282] width 30 height 18
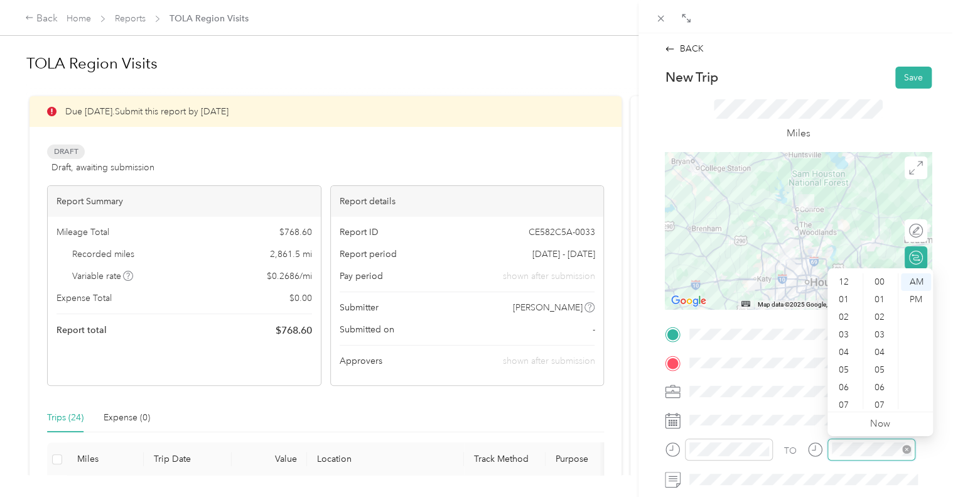
scroll to position [75, 0]
drag, startPoint x: 844, startPoint y: 366, endPoint x: 850, endPoint y: 352, distance: 15.8
click at [845, 366] on div "09" at bounding box center [845, 365] width 30 height 18
click at [882, 285] on div "00" at bounding box center [881, 282] width 30 height 18
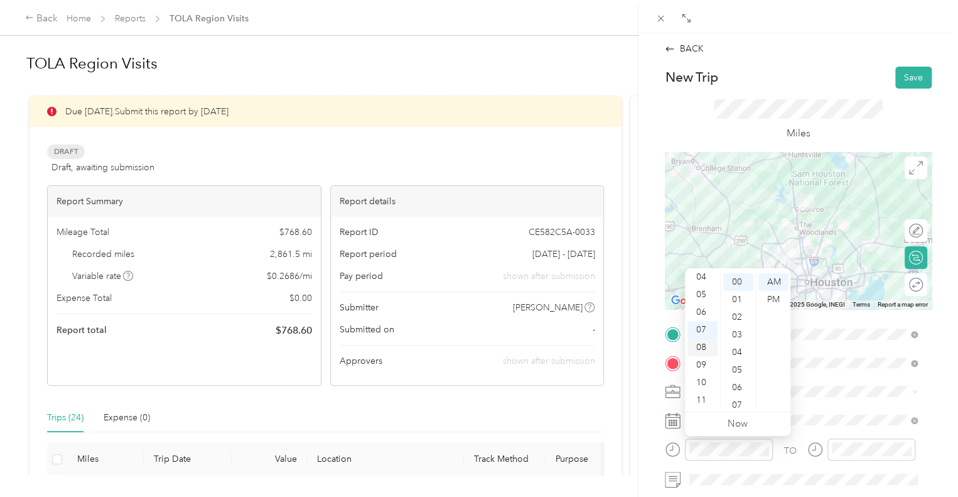
click at [702, 344] on div "08" at bounding box center [703, 348] width 30 height 18
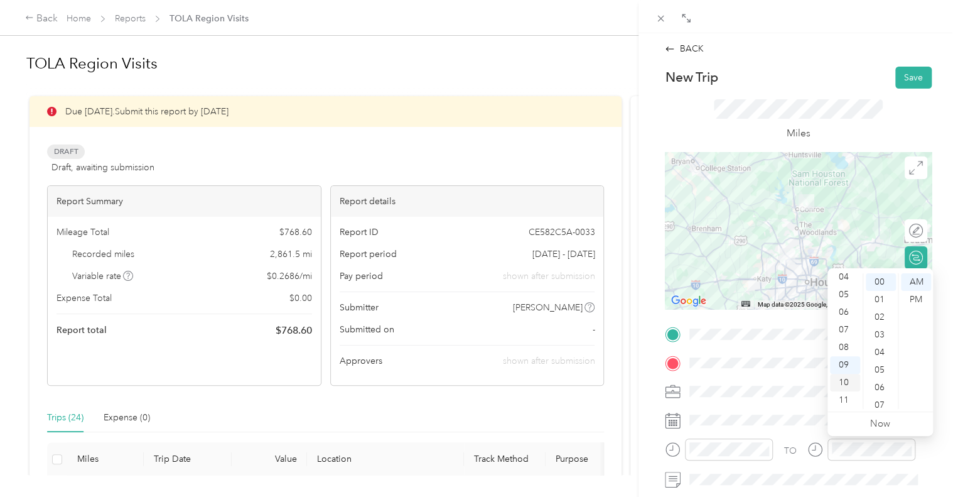
click at [844, 384] on div "10" at bounding box center [845, 383] width 30 height 18
click at [881, 369] on div "30" at bounding box center [881, 370] width 30 height 18
click at [917, 283] on div "AM" at bounding box center [916, 282] width 30 height 18
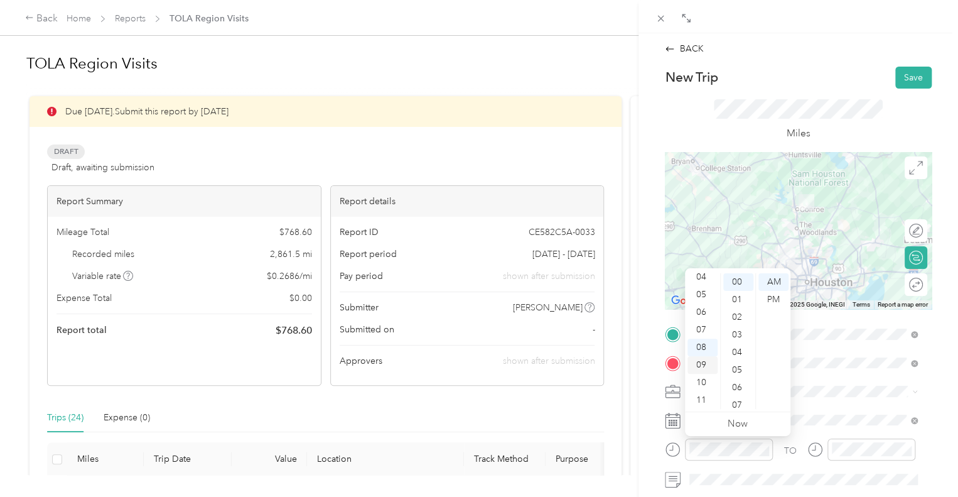
click at [709, 364] on div "09" at bounding box center [703, 365] width 30 height 18
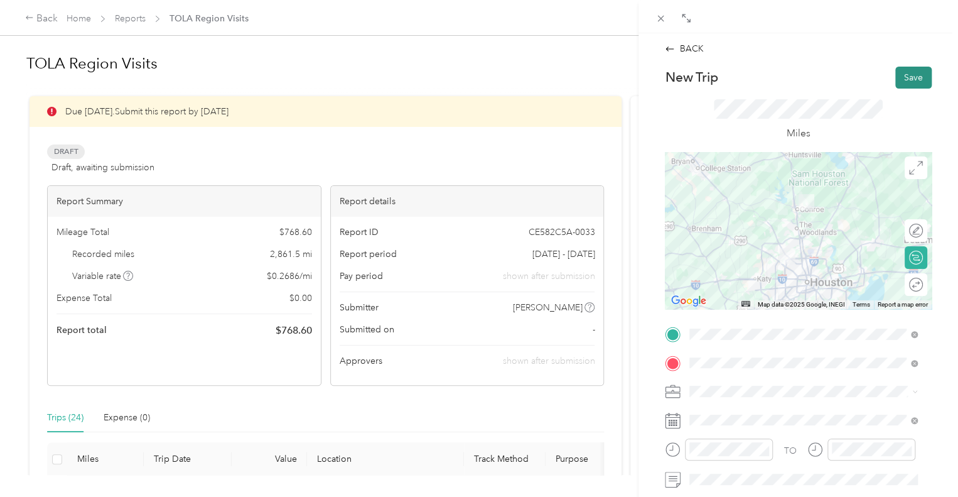
click at [905, 73] on button "Save" at bounding box center [914, 78] width 36 height 22
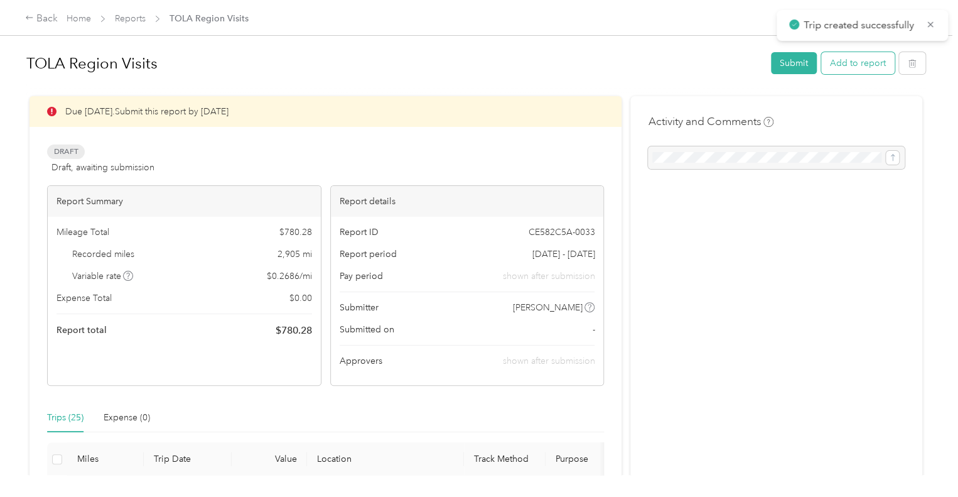
click at [842, 60] on button "Add to report" at bounding box center [857, 63] width 73 height 22
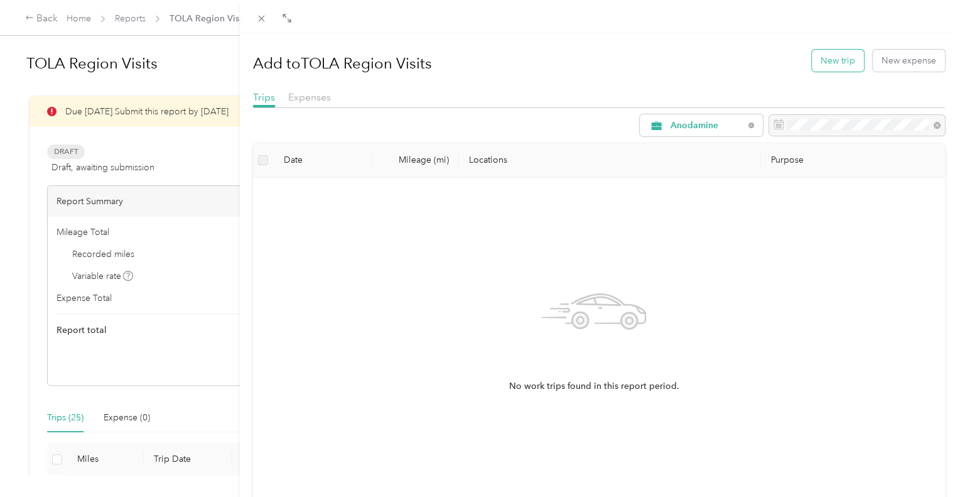
click at [819, 62] on button "New trip" at bounding box center [838, 61] width 52 height 22
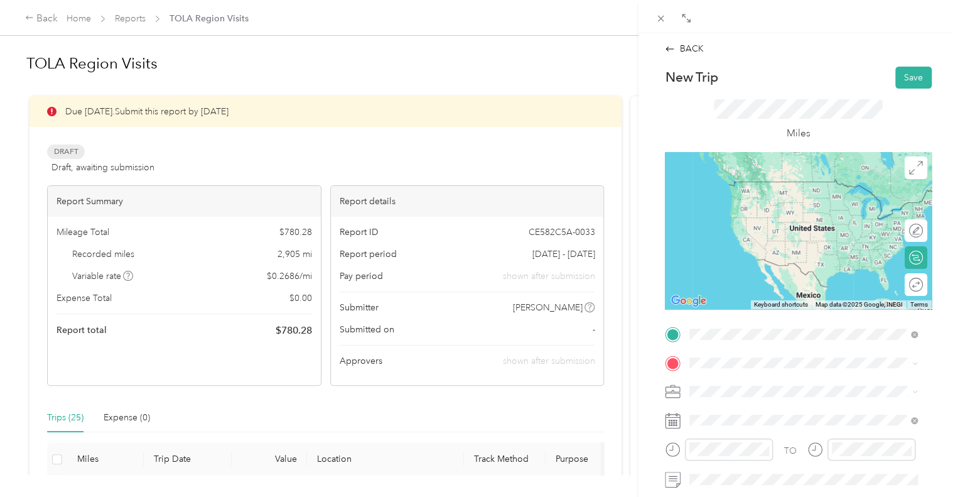
drag, startPoint x: 808, startPoint y: 193, endPoint x: 805, endPoint y: 210, distance: 17.1
click at [809, 193] on strong "[PERSON_NAME] (NRG)" at bounding box center [808, 192] width 102 height 11
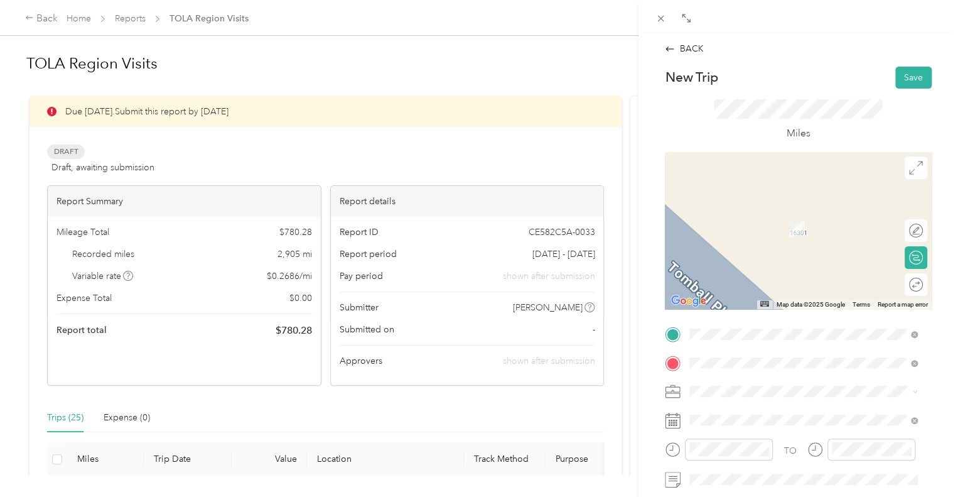
click at [775, 261] on strong "[GEOGRAPHIC_DATA] (NRG)" at bounding box center [818, 260] width 122 height 11
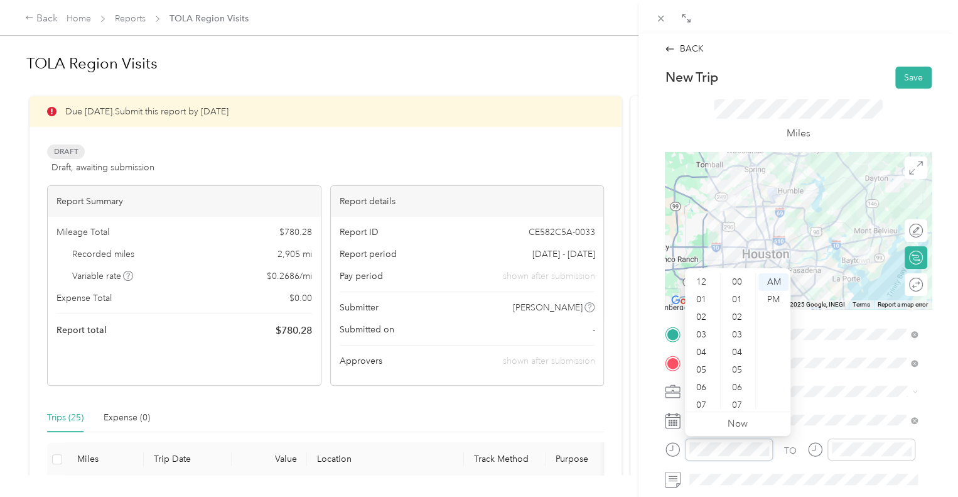
scroll to position [75, 0]
click at [710, 396] on div "11" at bounding box center [703, 400] width 30 height 18
click at [700, 283] on div "12" at bounding box center [703, 282] width 30 height 18
click at [731, 283] on div "00" at bounding box center [739, 282] width 30 height 18
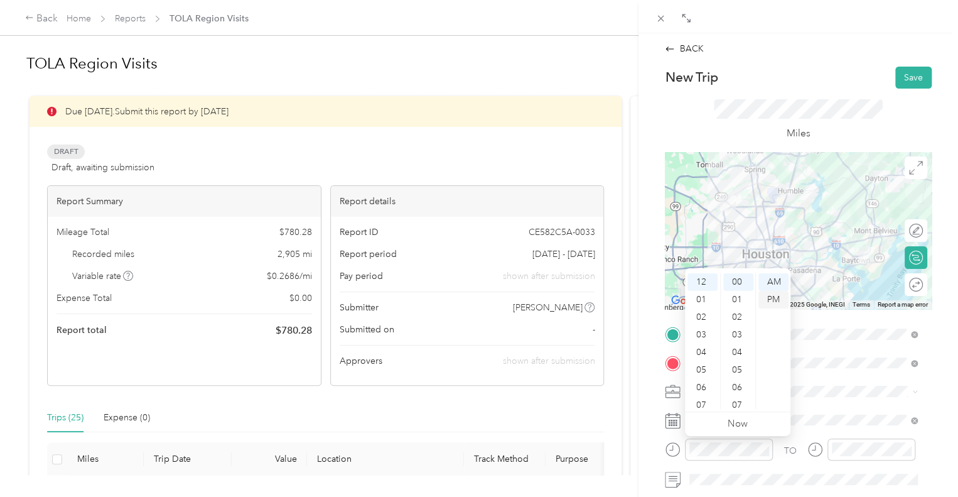
click at [772, 298] on div "PM" at bounding box center [774, 300] width 30 height 18
click at [705, 398] on div "11" at bounding box center [703, 400] width 30 height 18
click at [741, 308] on div "30" at bounding box center [739, 307] width 30 height 18
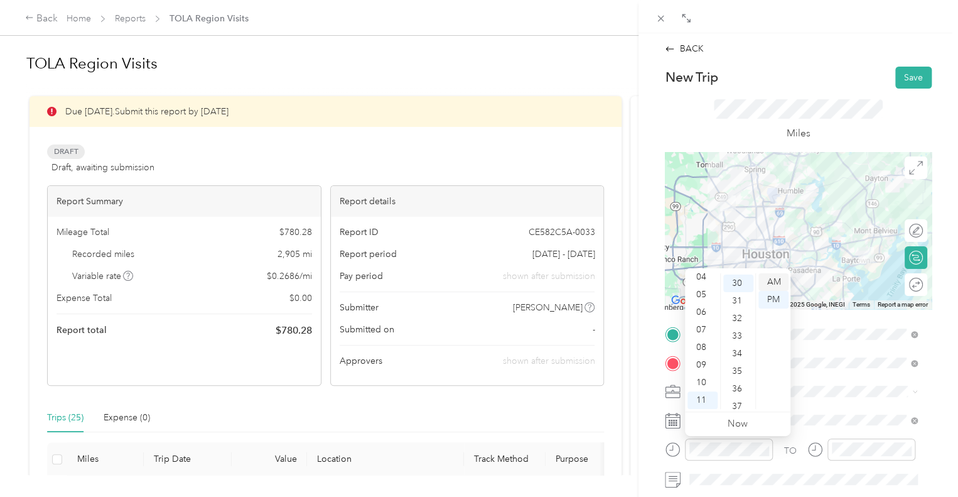
scroll to position [528, 0]
click at [771, 285] on div "AM" at bounding box center [774, 282] width 30 height 18
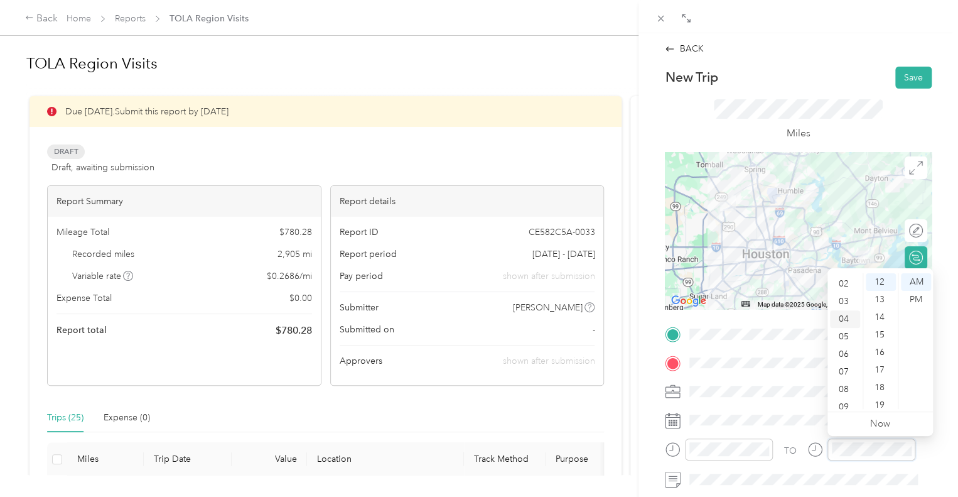
scroll to position [0, 0]
click at [842, 296] on div "01" at bounding box center [845, 300] width 30 height 18
click at [877, 283] on div "00" at bounding box center [881, 282] width 30 height 18
click at [920, 296] on div "PM" at bounding box center [916, 300] width 30 height 18
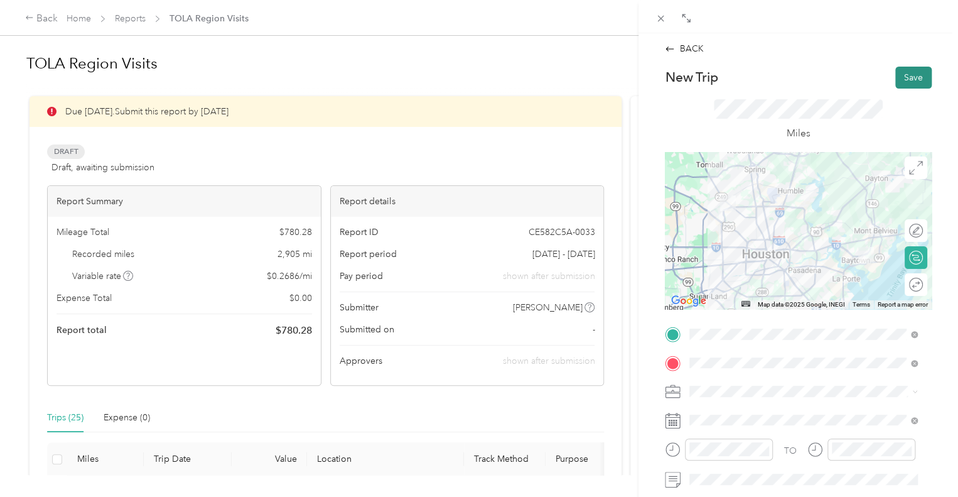
click at [911, 79] on button "Save" at bounding box center [914, 78] width 36 height 22
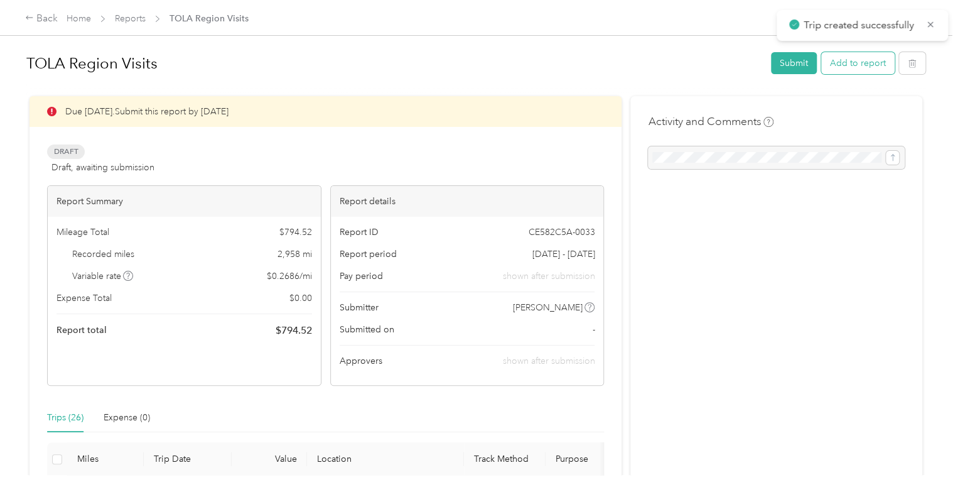
click at [854, 65] on button "Add to report" at bounding box center [857, 63] width 73 height 22
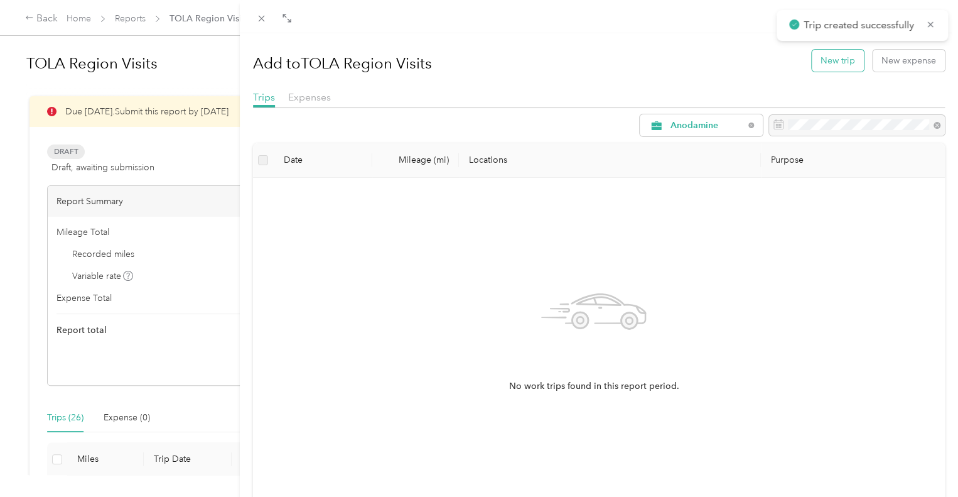
click at [821, 67] on button "New trip" at bounding box center [838, 61] width 52 height 22
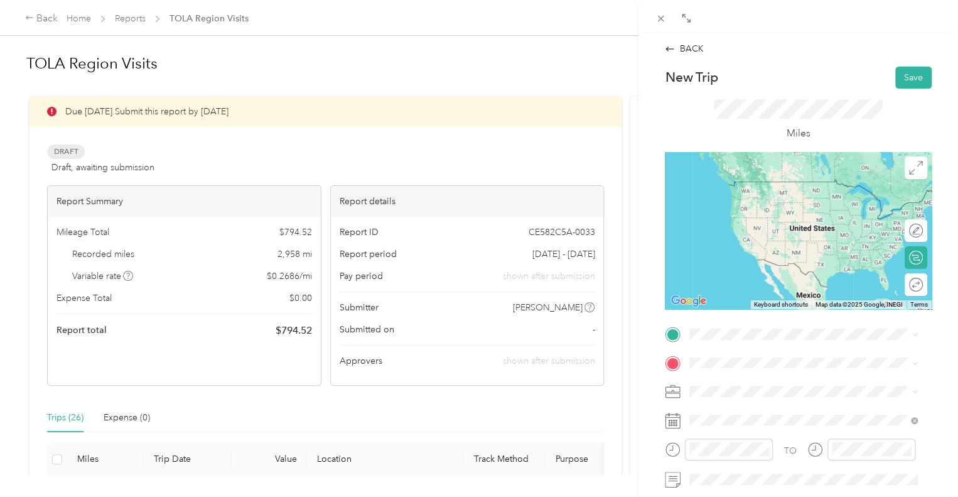
click at [799, 233] on div "TEAM Cedar Bayou (NRG)" at bounding box center [795, 231] width 165 height 16
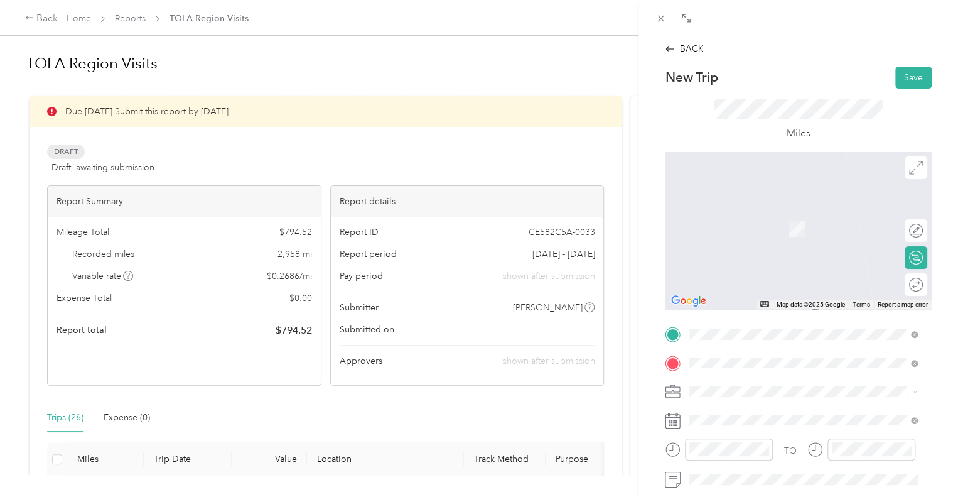
click at [766, 227] on span "[STREET_ADDRESS][US_STATE]" at bounding box center [776, 228] width 126 height 11
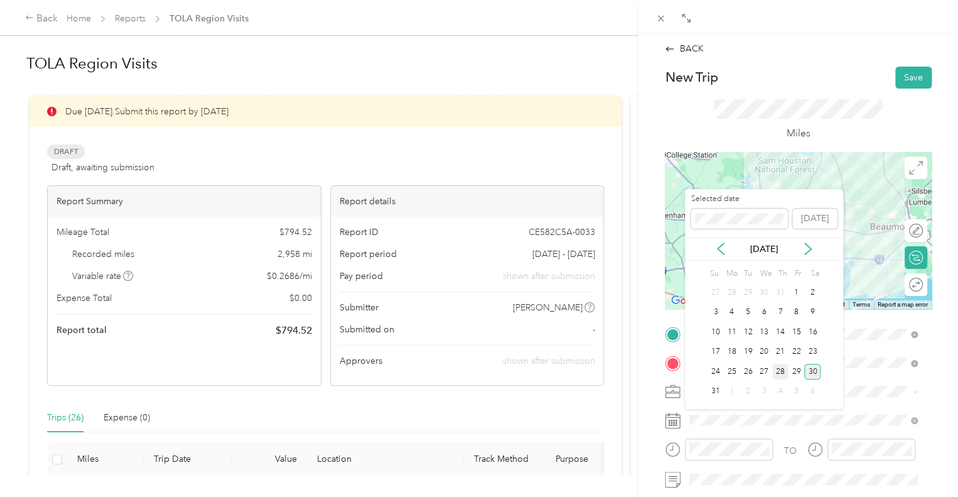
click at [783, 374] on div "28" at bounding box center [781, 372] width 16 height 16
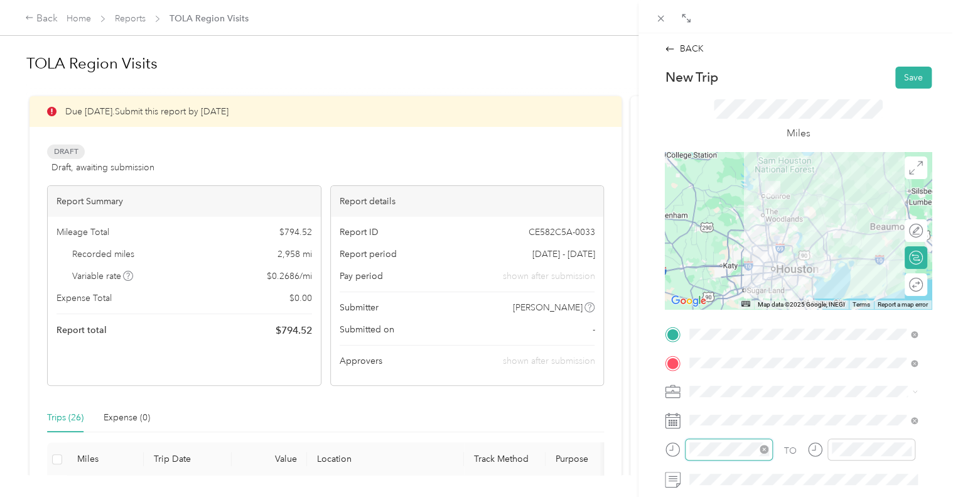
scroll to position [75, 0]
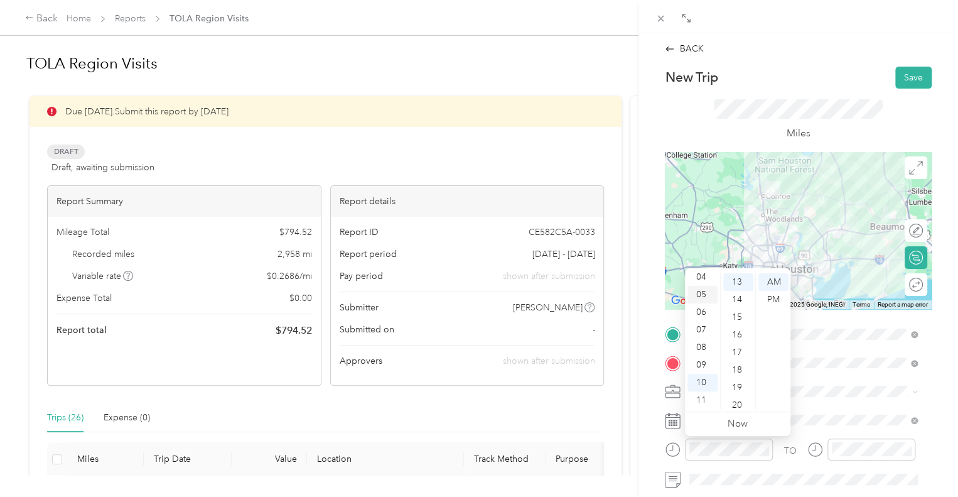
click at [698, 300] on div "05" at bounding box center [703, 295] width 30 height 18
click at [736, 281] on div "00" at bounding box center [739, 282] width 30 height 18
click at [778, 301] on div "PM" at bounding box center [774, 300] width 30 height 18
click at [705, 279] on div "04" at bounding box center [703, 277] width 30 height 18
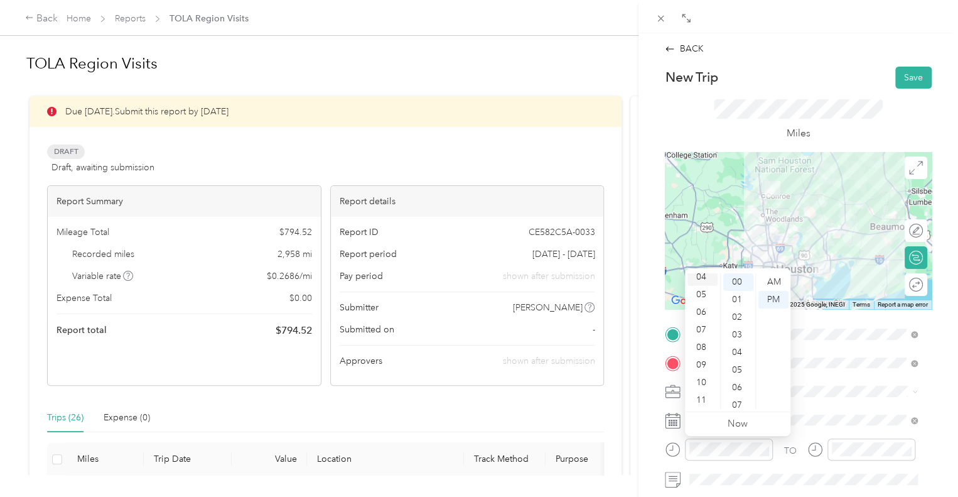
scroll to position [70, 0]
click at [765, 296] on div "PM" at bounding box center [774, 300] width 30 height 18
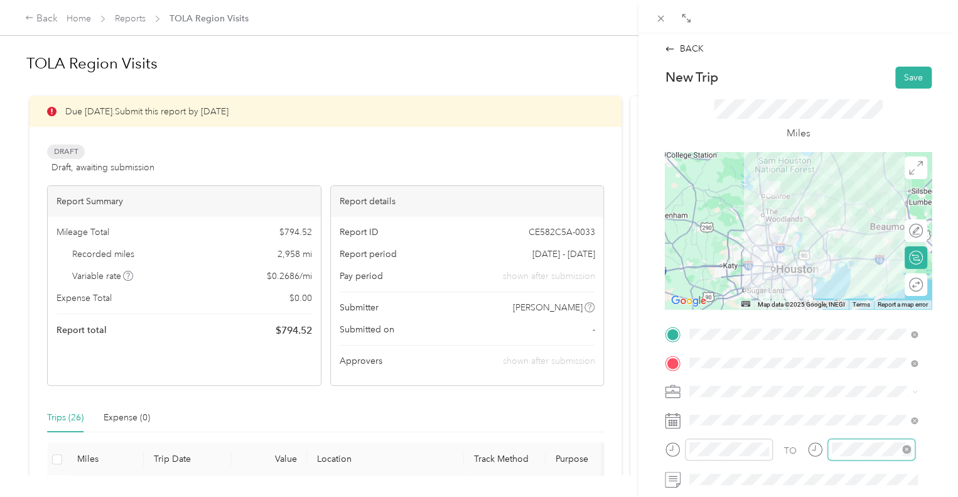
scroll to position [75, 0]
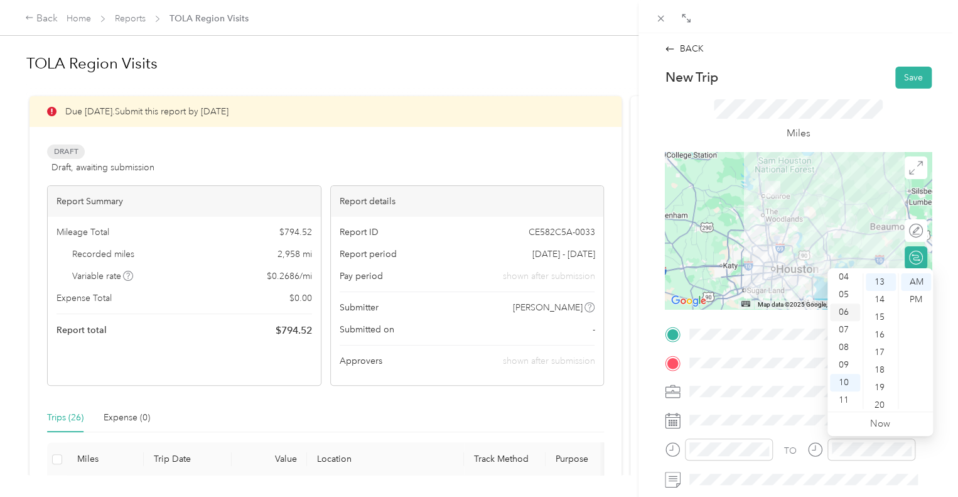
click at [844, 318] on div "06" at bounding box center [845, 312] width 30 height 18
click at [877, 285] on div "00" at bounding box center [881, 282] width 30 height 18
click at [917, 300] on div "PM" at bounding box center [916, 300] width 30 height 18
click at [908, 72] on button "Save" at bounding box center [914, 78] width 36 height 22
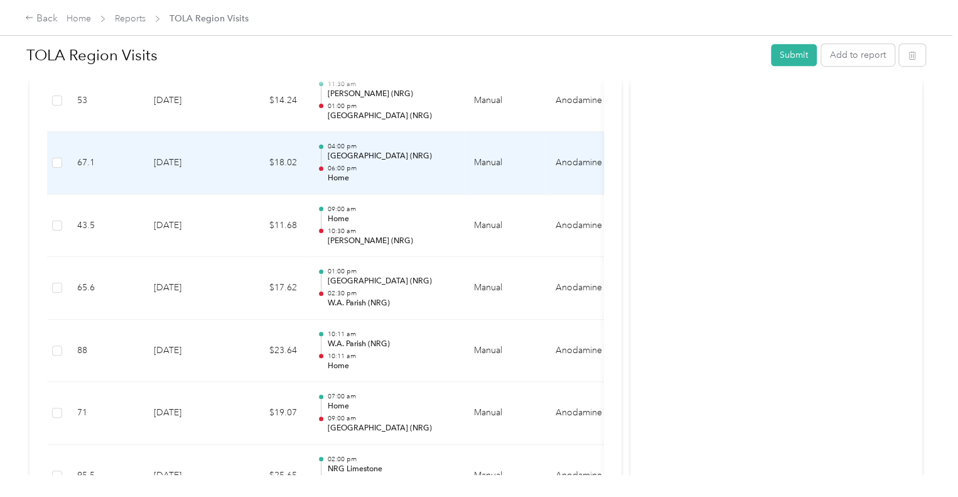
scroll to position [377, 0]
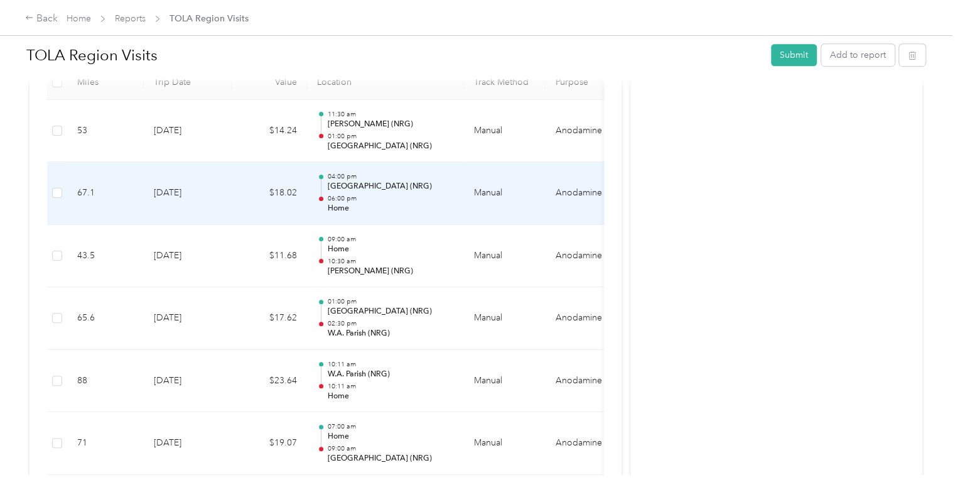
click at [432, 178] on p "04:00 pm" at bounding box center [390, 176] width 127 height 9
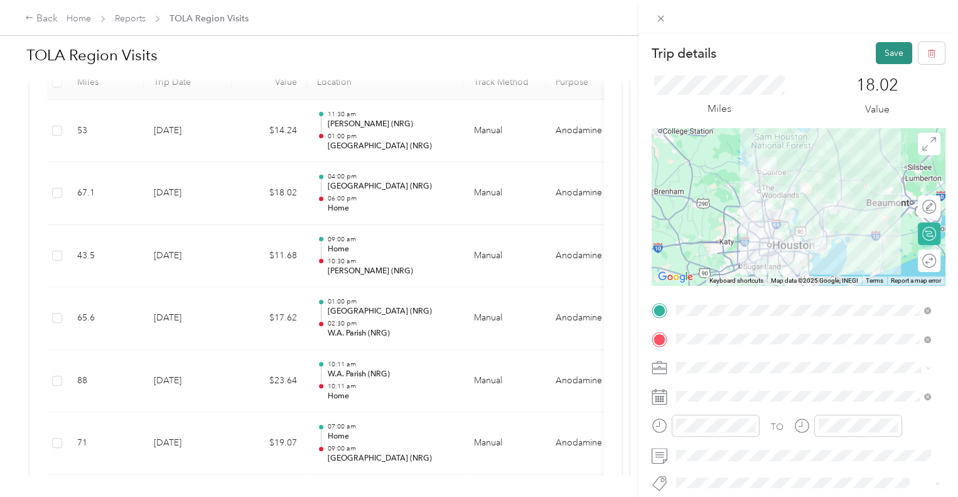
click at [887, 50] on button "Save" at bounding box center [894, 53] width 36 height 22
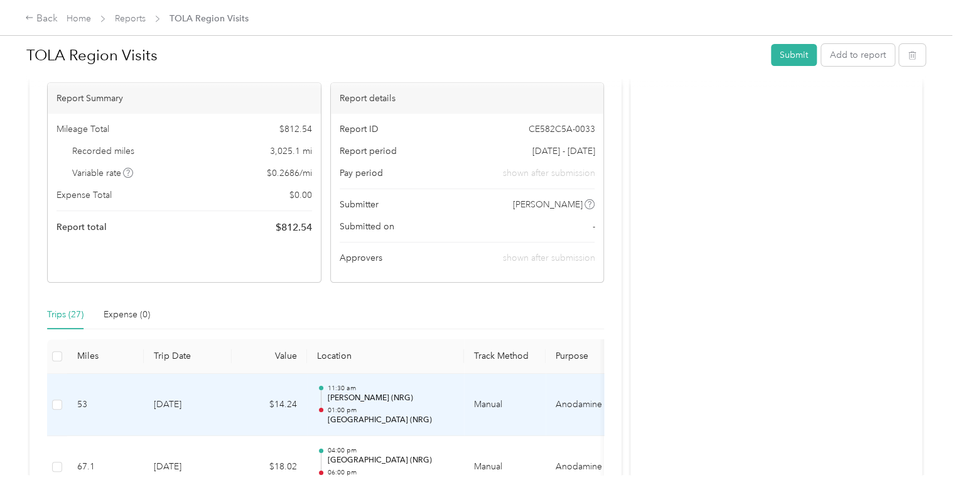
scroll to position [126, 0]
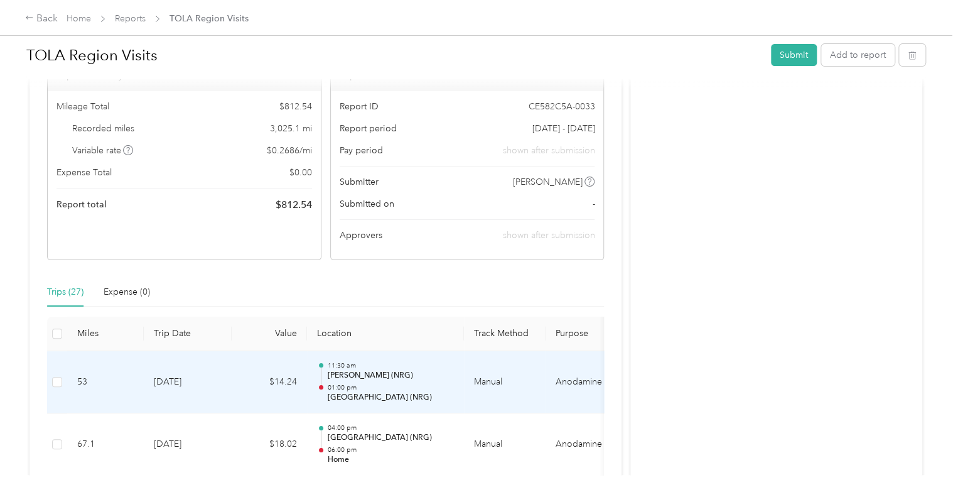
click at [287, 393] on td "$14.24" at bounding box center [269, 382] width 75 height 63
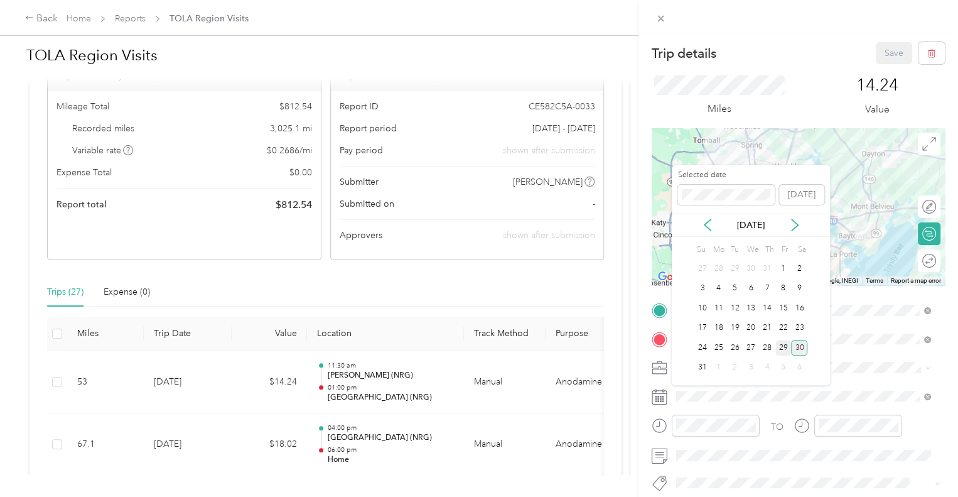
click at [783, 346] on div "29" at bounding box center [784, 348] width 16 height 16
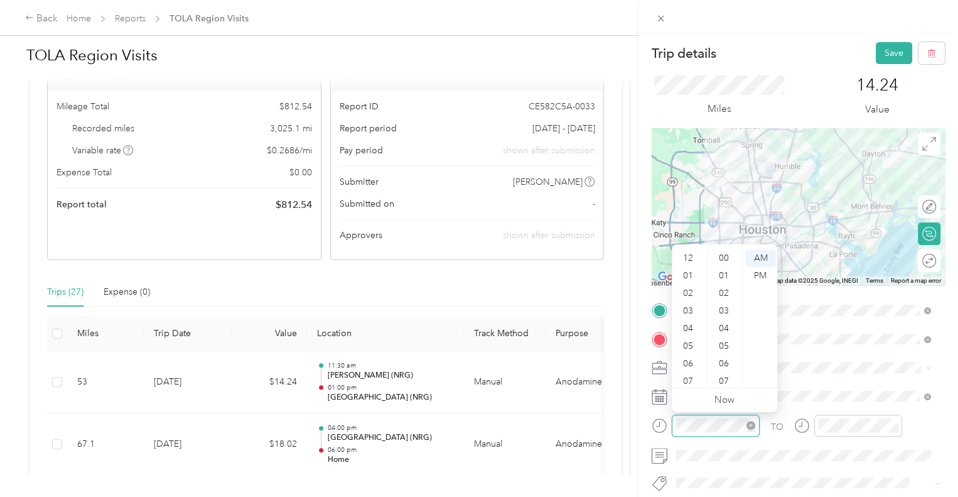
scroll to position [75, 0]
click at [693, 305] on div "07" at bounding box center [690, 306] width 30 height 18
click at [722, 256] on div "00" at bounding box center [725, 258] width 30 height 18
click at [763, 258] on div "AM" at bounding box center [761, 258] width 30 height 18
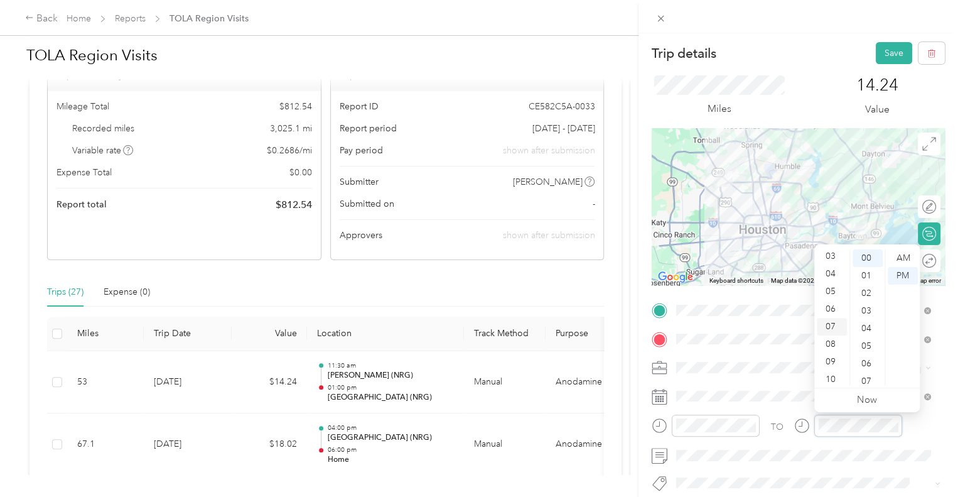
scroll to position [75, 0]
click at [833, 344] on div "09" at bounding box center [832, 341] width 30 height 18
click at [869, 257] on div "00" at bounding box center [868, 258] width 30 height 18
click at [903, 254] on div "AM" at bounding box center [903, 258] width 30 height 18
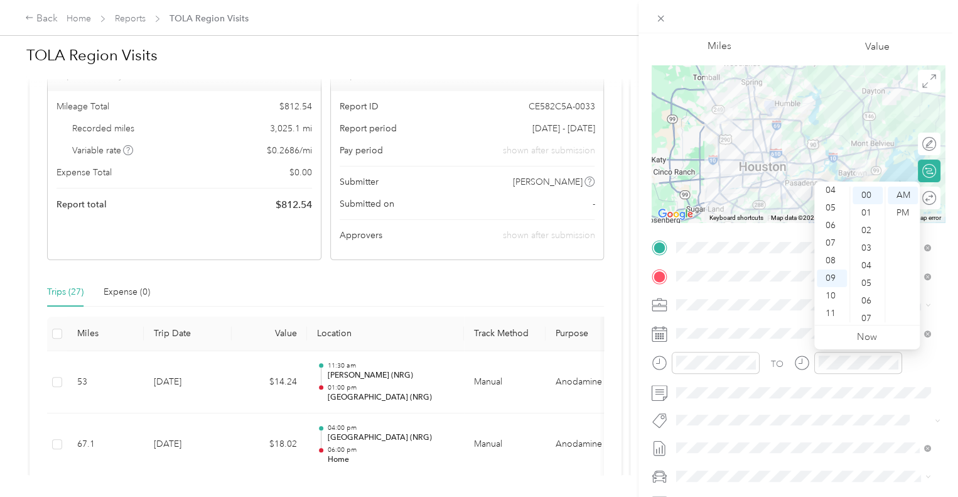
scroll to position [0, 0]
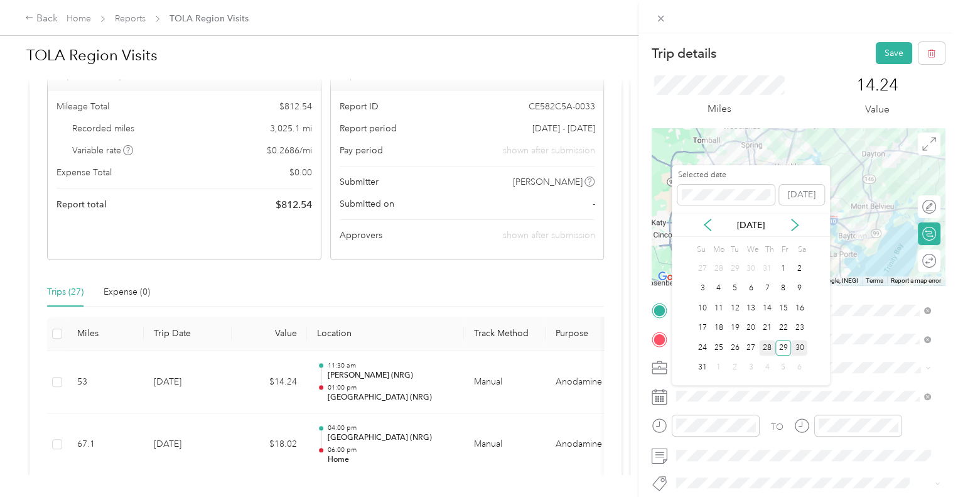
click at [769, 349] on div "28" at bounding box center [767, 348] width 16 height 16
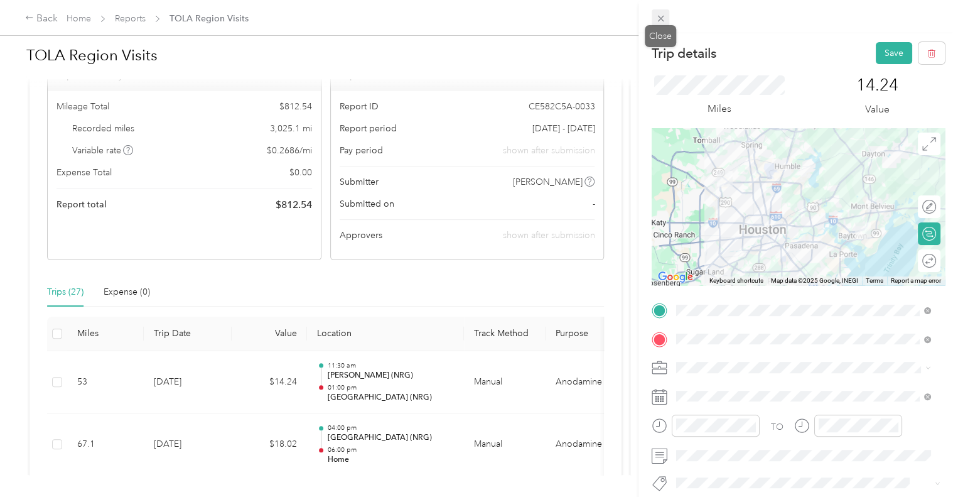
click at [664, 13] on icon at bounding box center [661, 18] width 11 height 11
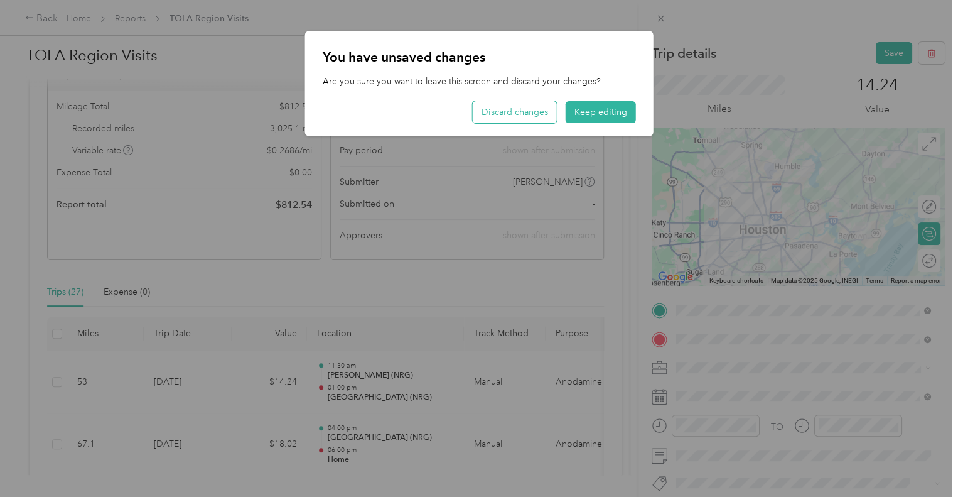
click at [550, 113] on button "Discard changes" at bounding box center [515, 112] width 84 height 22
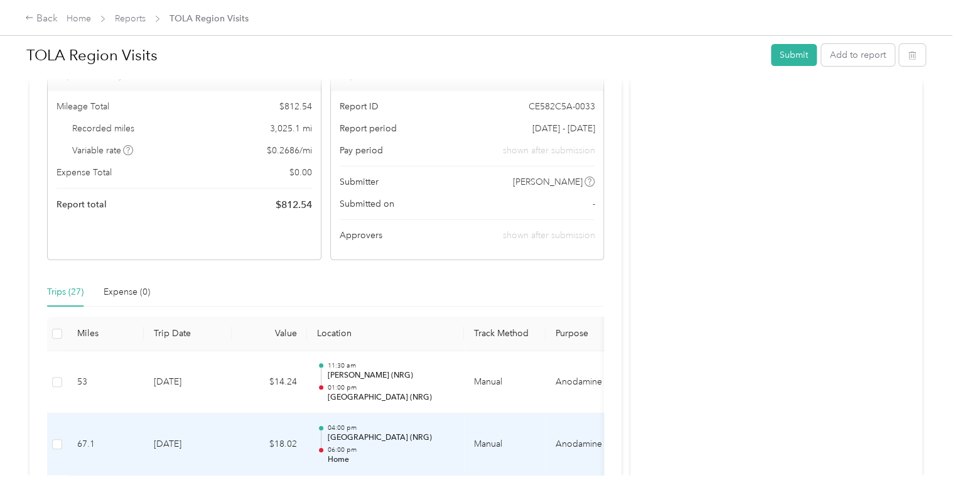
click at [206, 439] on td "[DATE]" at bounding box center [188, 444] width 88 height 63
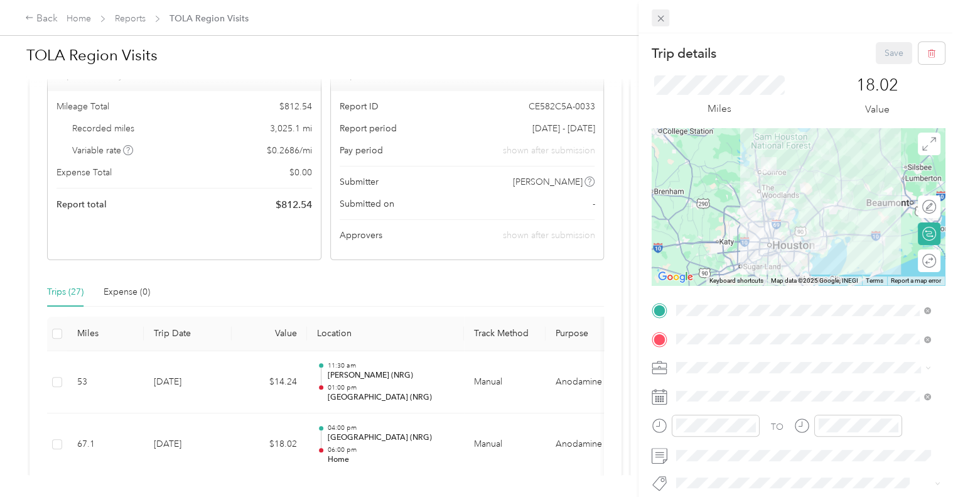
click at [663, 16] on icon at bounding box center [661, 18] width 11 height 11
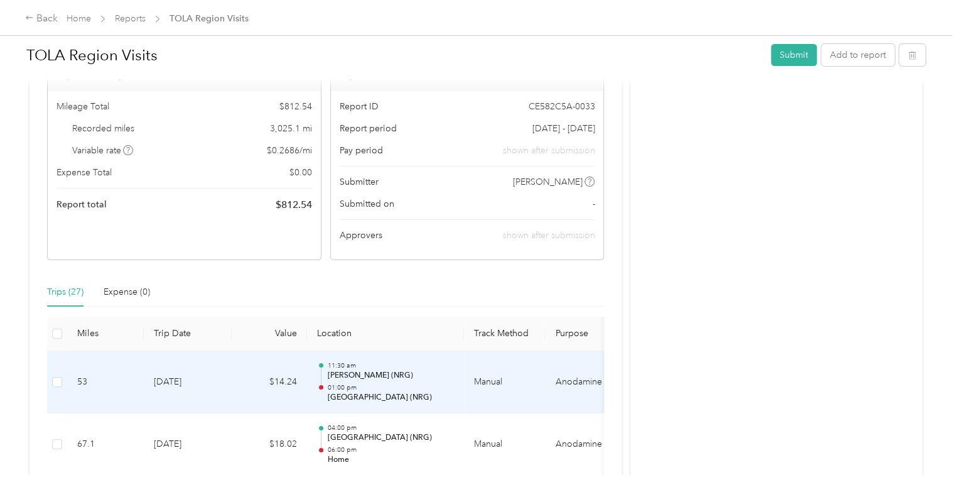
click at [210, 386] on td "[DATE]" at bounding box center [188, 382] width 88 height 63
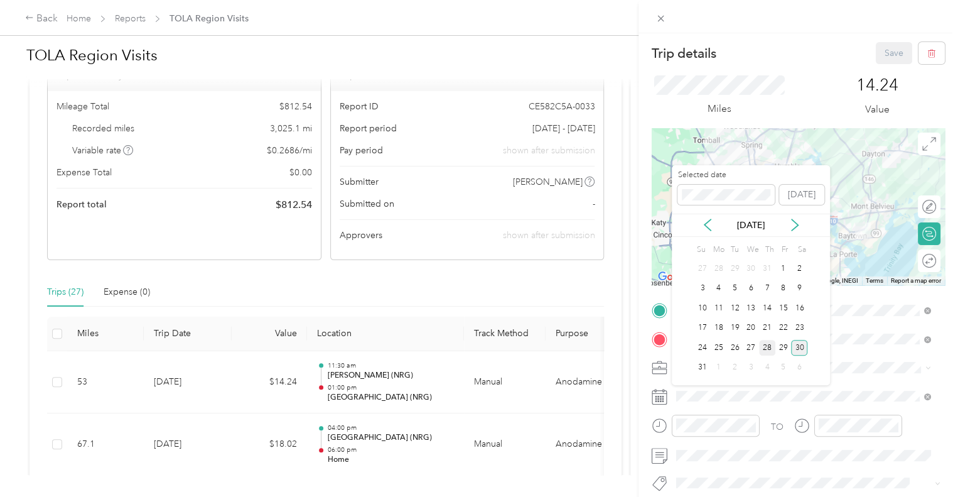
click at [769, 349] on div "28" at bounding box center [767, 348] width 16 height 16
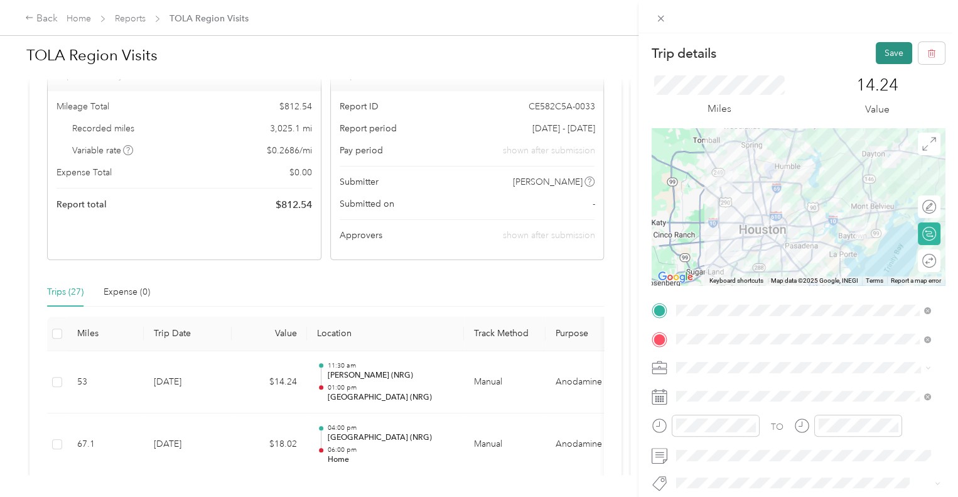
click at [884, 52] on button "Save" at bounding box center [894, 53] width 36 height 22
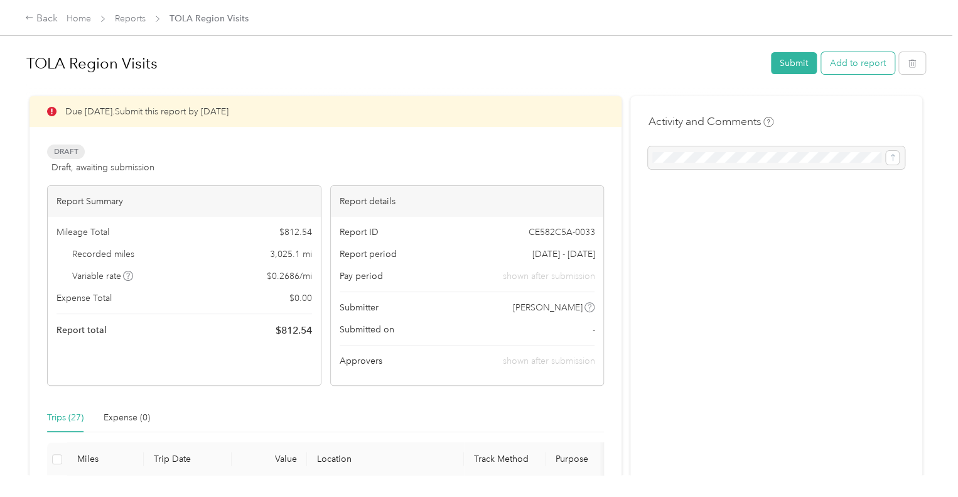
click at [858, 67] on button "Add to report" at bounding box center [857, 63] width 73 height 22
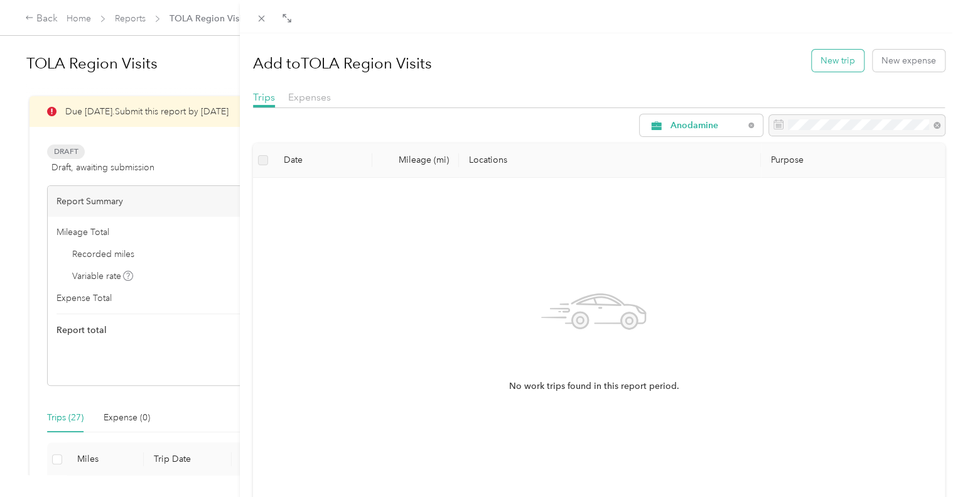
click at [835, 57] on button "New trip" at bounding box center [838, 61] width 52 height 22
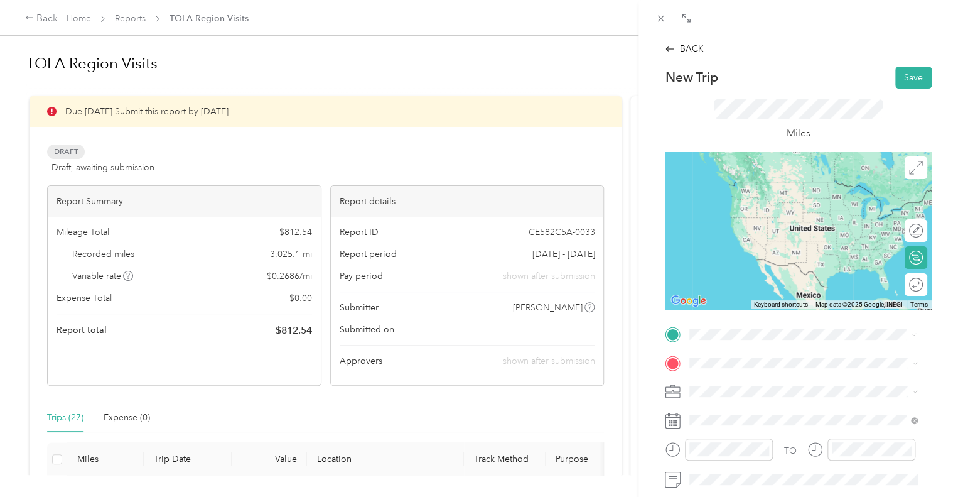
click at [819, 196] on span "[STREET_ADDRESS][US_STATE]" at bounding box center [776, 200] width 126 height 11
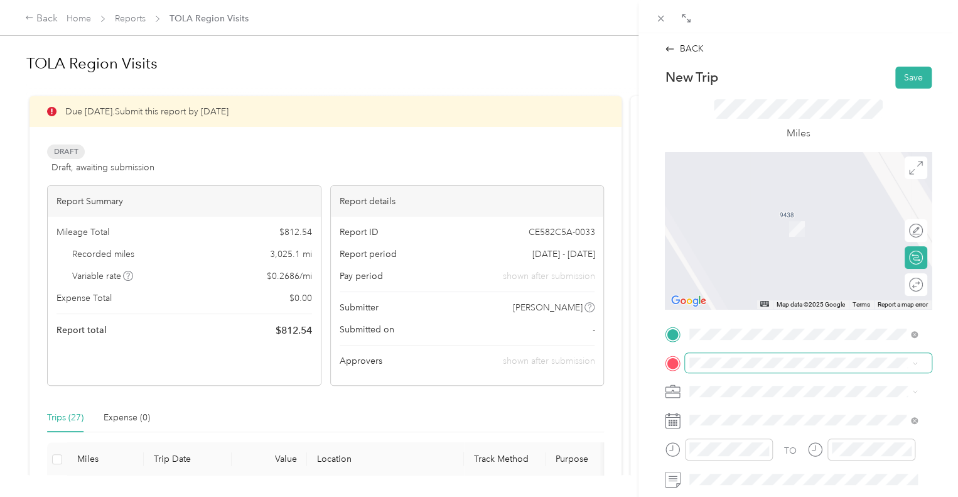
click at [759, 371] on span at bounding box center [808, 363] width 247 height 20
click at [771, 271] on span "[STREET_ADDRESS]" at bounding box center [753, 276] width 80 height 11
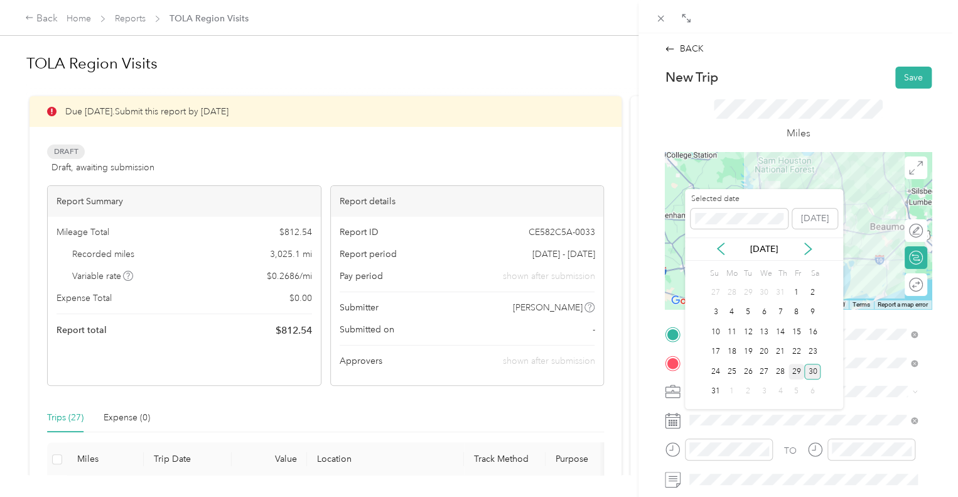
click at [795, 368] on div "29" at bounding box center [797, 372] width 16 height 16
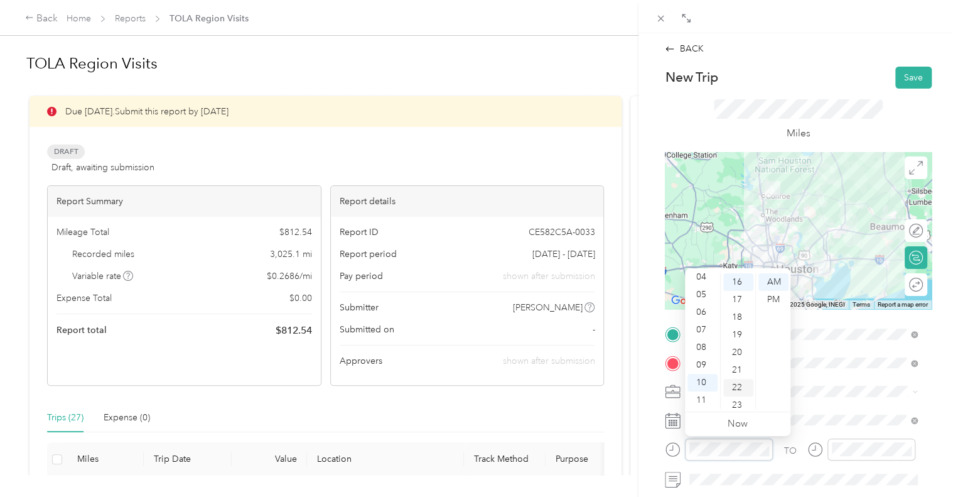
scroll to position [281, 0]
click at [707, 335] on div "07" at bounding box center [703, 330] width 30 height 18
click at [746, 286] on div "00" at bounding box center [739, 282] width 30 height 18
drag, startPoint x: 773, startPoint y: 282, endPoint x: 788, endPoint y: 333, distance: 53.7
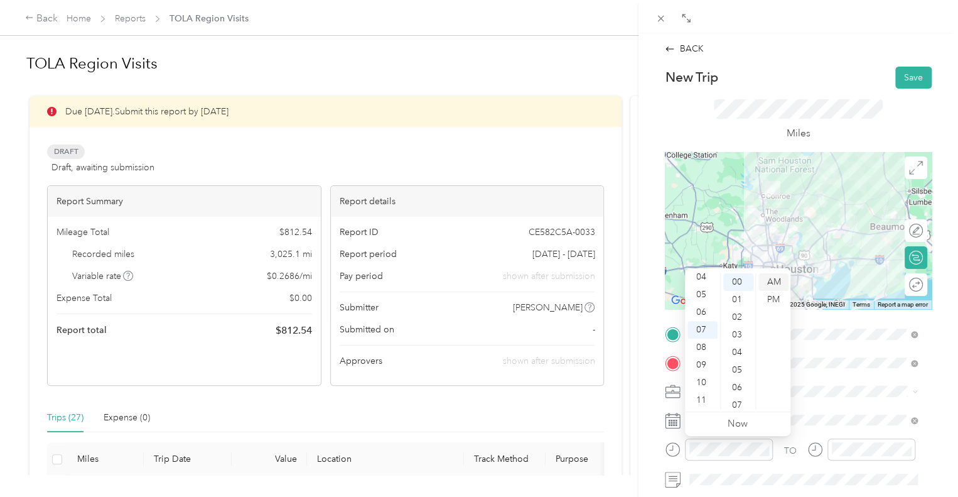
click at [774, 282] on div "AM" at bounding box center [774, 282] width 30 height 18
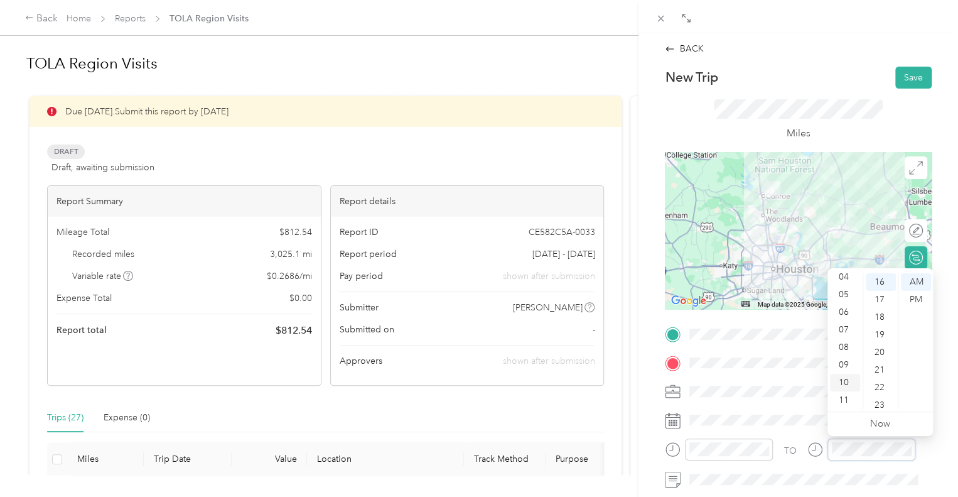
scroll to position [281, 0]
click at [850, 360] on div "09" at bounding box center [845, 365] width 30 height 18
click at [882, 281] on div "00" at bounding box center [881, 282] width 30 height 18
click at [923, 276] on div "AM" at bounding box center [916, 282] width 30 height 18
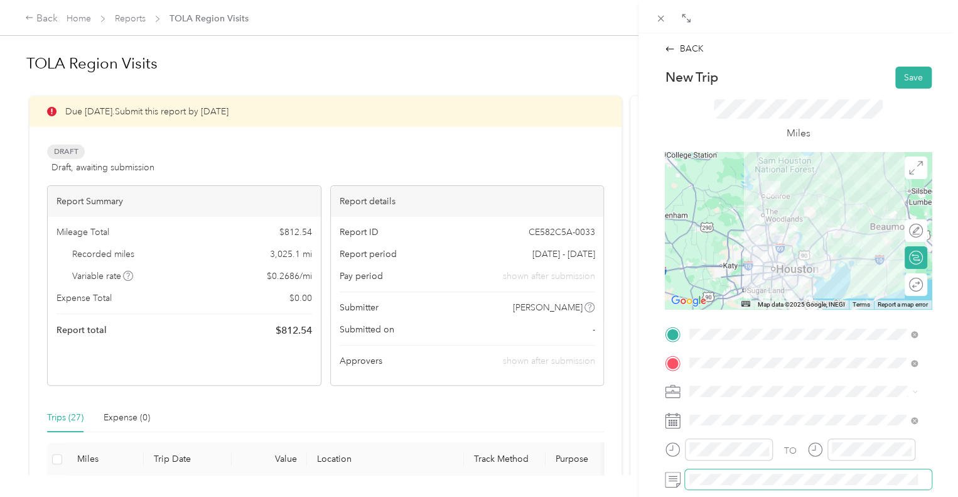
click at [716, 471] on span at bounding box center [808, 479] width 247 height 20
click at [905, 85] on button "Save" at bounding box center [914, 78] width 36 height 22
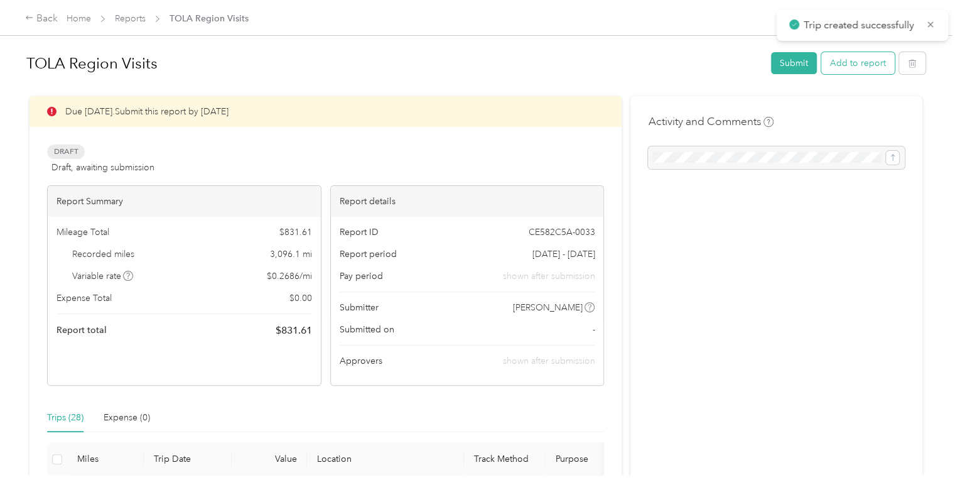
click at [849, 67] on button "Add to report" at bounding box center [857, 63] width 73 height 22
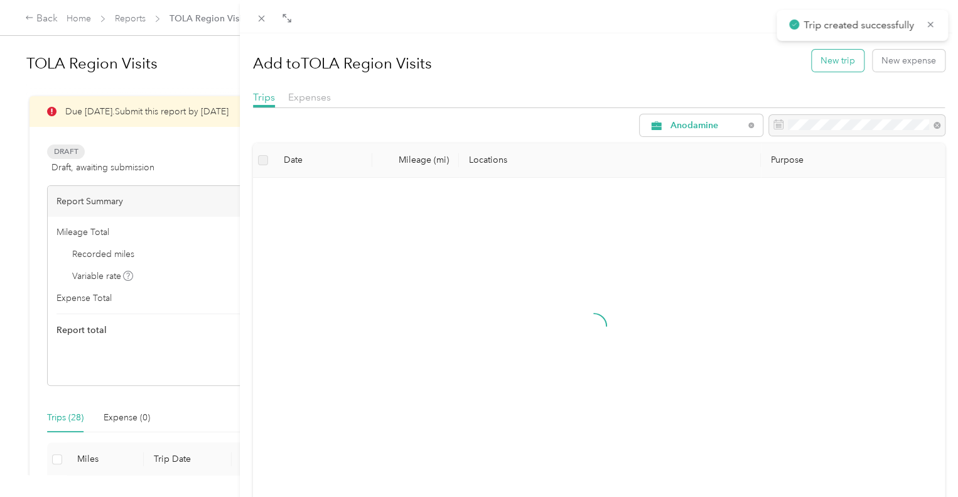
click at [819, 57] on button "New trip" at bounding box center [838, 61] width 52 height 22
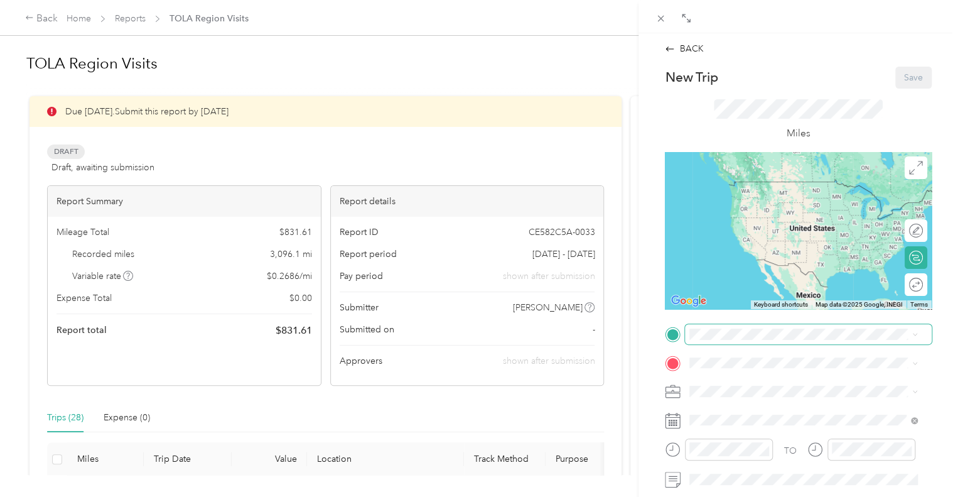
click at [713, 340] on span at bounding box center [808, 334] width 247 height 20
click at [791, 229] on strong "[GEOGRAPHIC_DATA] (NRG)" at bounding box center [818, 231] width 122 height 11
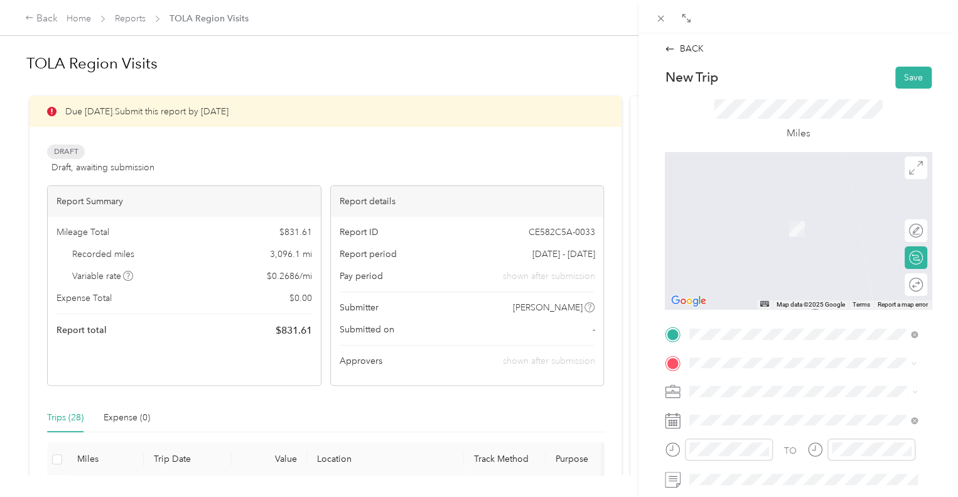
click at [766, 229] on div "Home [STREET_ADDRESS][US_STATE]" at bounding box center [776, 222] width 126 height 26
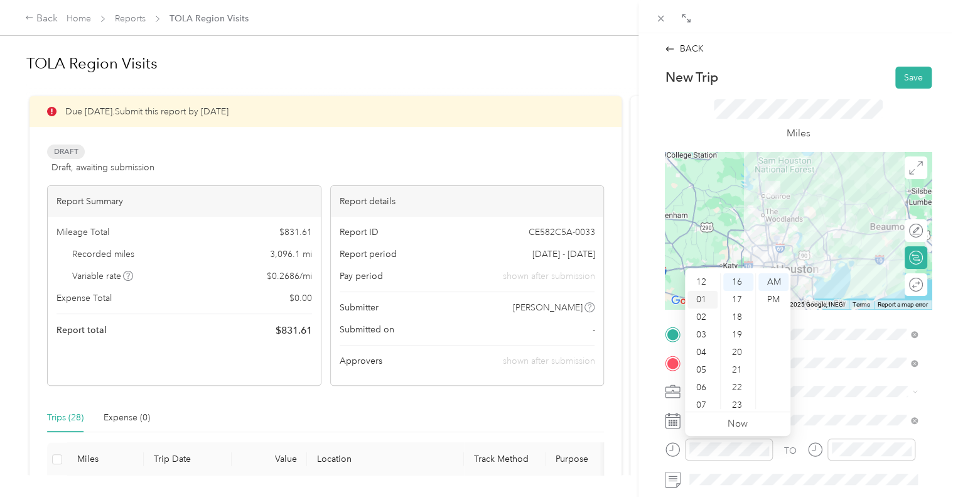
click at [704, 300] on div "01" at bounding box center [703, 300] width 30 height 18
click at [732, 286] on div "00" at bounding box center [739, 282] width 30 height 18
click at [767, 298] on div "PM" at bounding box center [774, 300] width 30 height 18
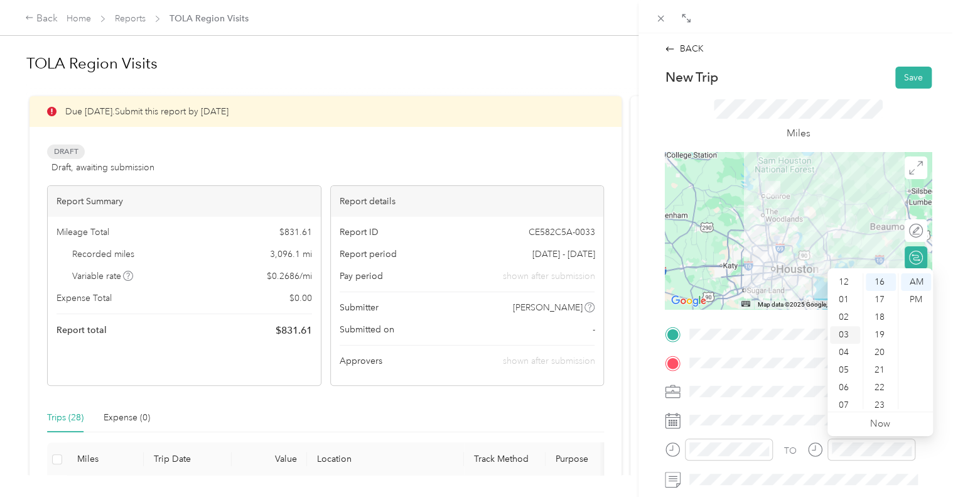
click at [846, 335] on div "03" at bounding box center [845, 335] width 30 height 18
click at [879, 276] on div "00" at bounding box center [881, 282] width 30 height 18
click at [922, 302] on div "PM" at bounding box center [916, 300] width 30 height 18
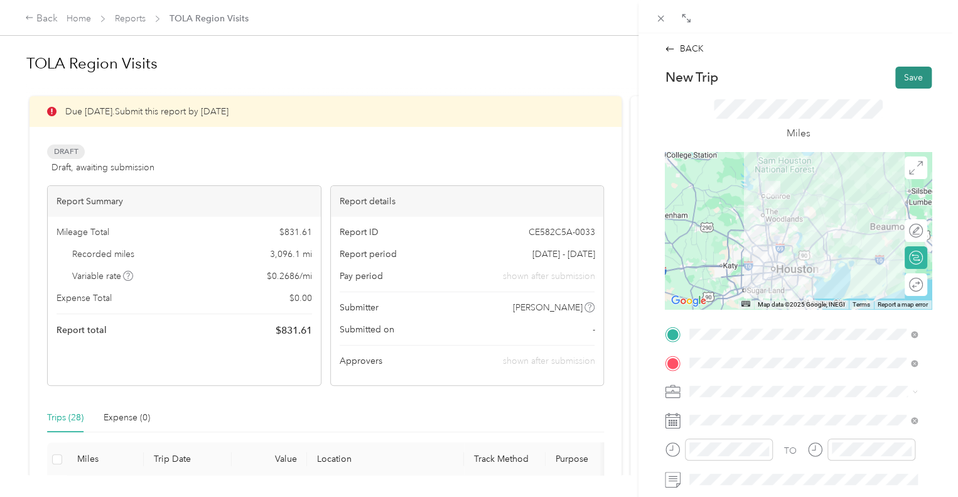
click at [896, 67] on button "Save" at bounding box center [914, 78] width 36 height 22
